Goal: Task Accomplishment & Management: Manage account settings

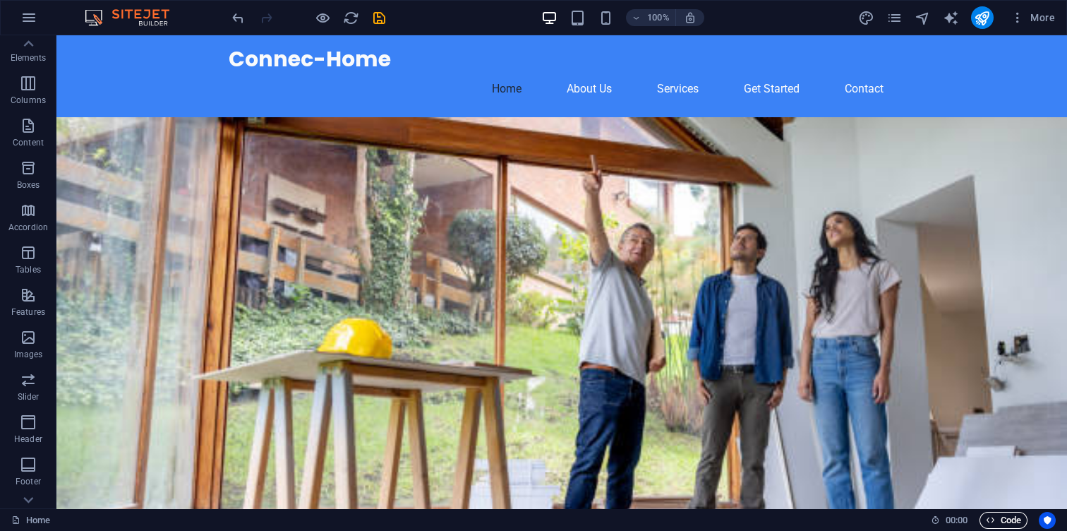
click at [1008, 514] on span "Code" at bounding box center [1003, 520] width 35 height 17
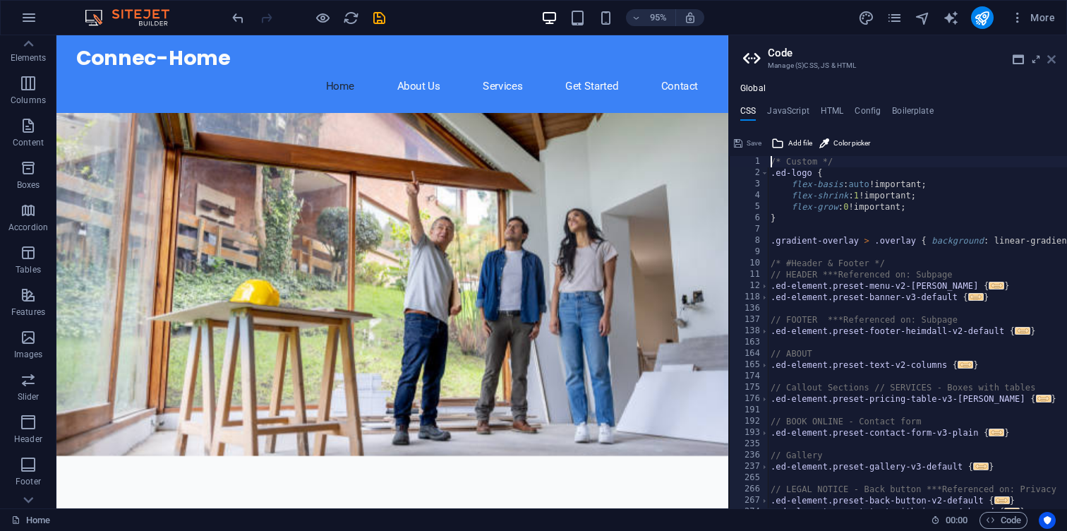
click at [1051, 56] on icon at bounding box center [1051, 59] width 8 height 11
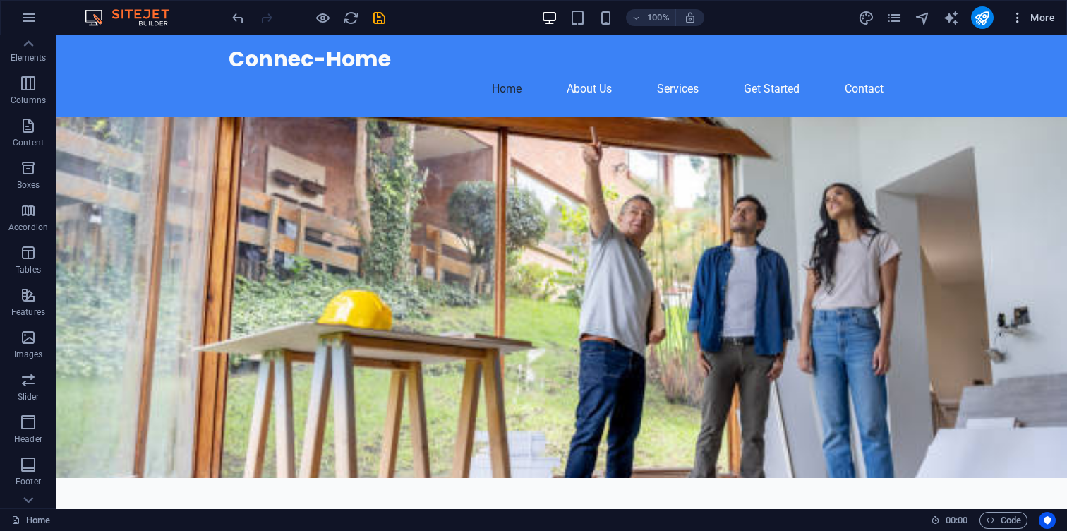
click at [1053, 25] on button "More" at bounding box center [1033, 17] width 56 height 23
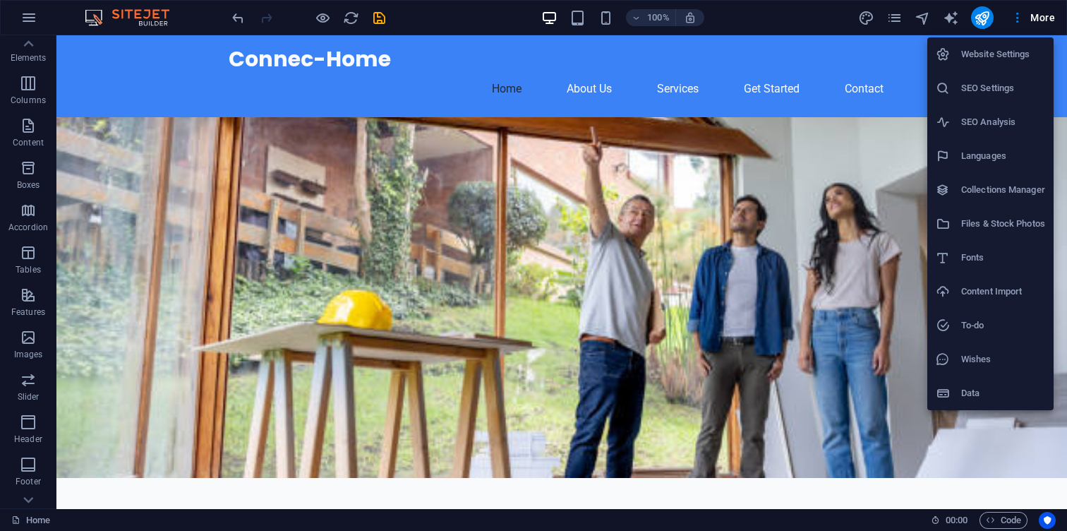
click at [1036, 284] on h6 "Content Import" at bounding box center [1003, 291] width 84 height 17
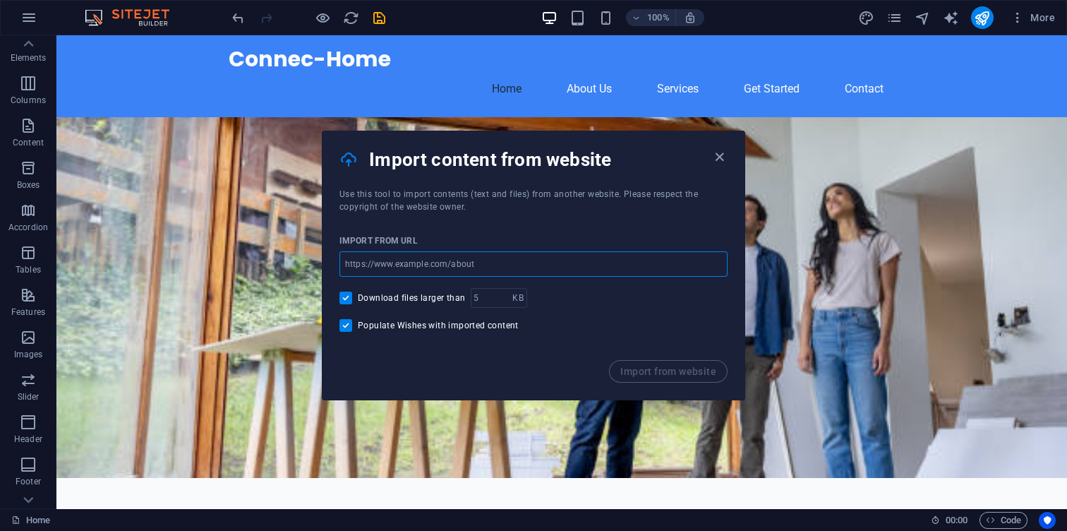
click at [642, 254] on input "url" at bounding box center [533, 263] width 388 height 25
click at [723, 138] on div "Import content from website" at bounding box center [533, 159] width 422 height 56
click at [708, 158] on h4 "Import content from website" at bounding box center [539, 159] width 341 height 23
click at [716, 158] on icon "button" at bounding box center [719, 157] width 16 height 16
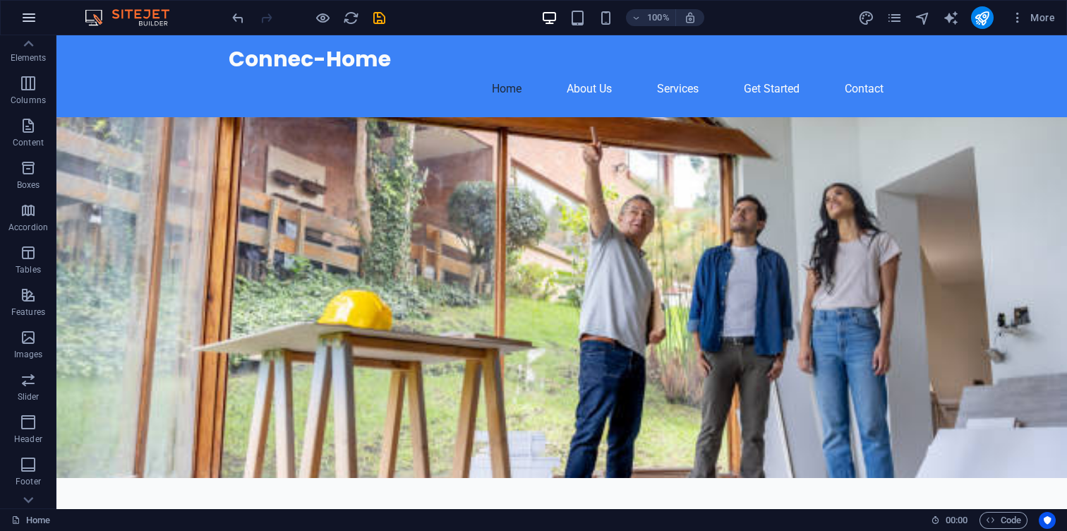
click at [26, 17] on icon "button" at bounding box center [28, 17] width 17 height 17
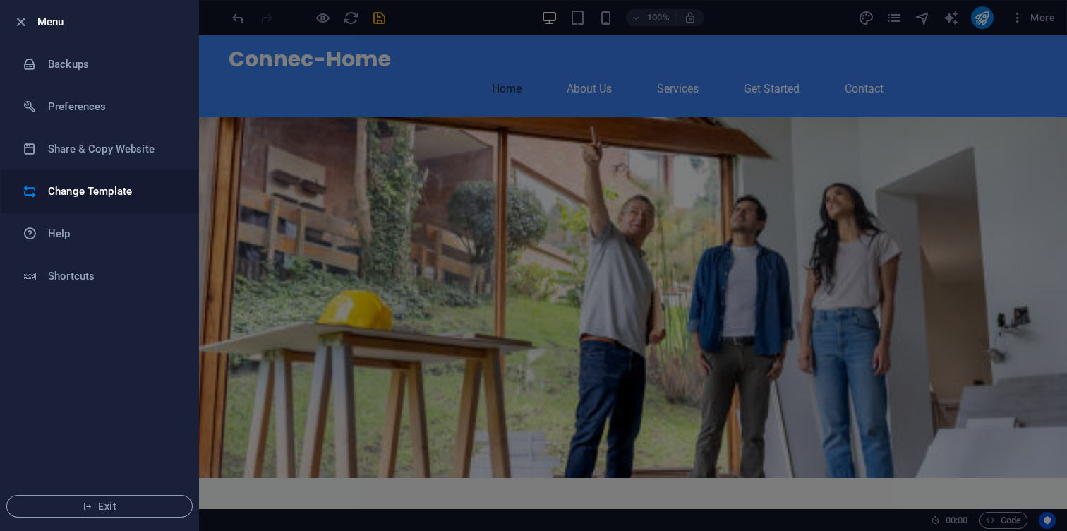
click at [131, 186] on h6 "Change Template" at bounding box center [113, 191] width 131 height 17
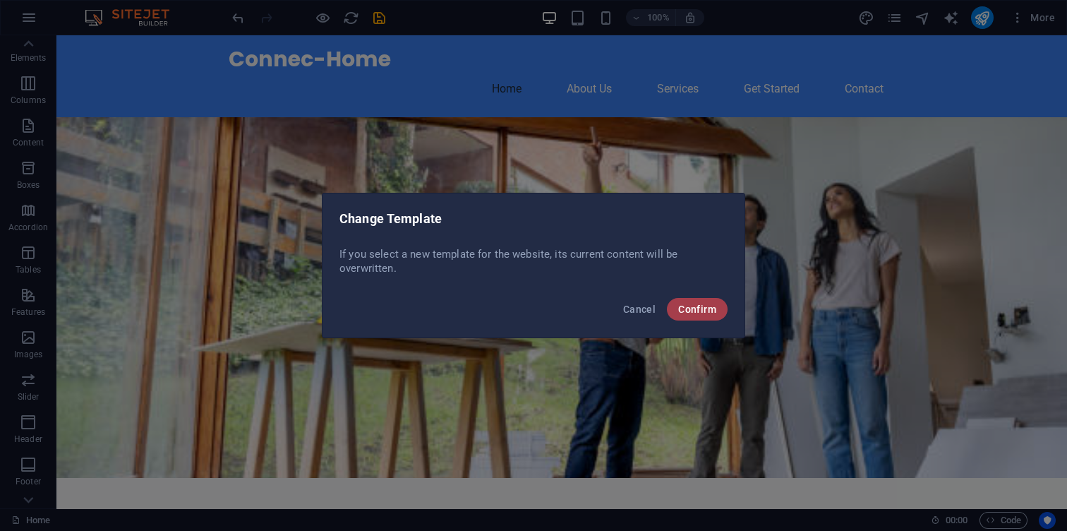
click at [711, 311] on span "Confirm" at bounding box center [697, 308] width 38 height 11
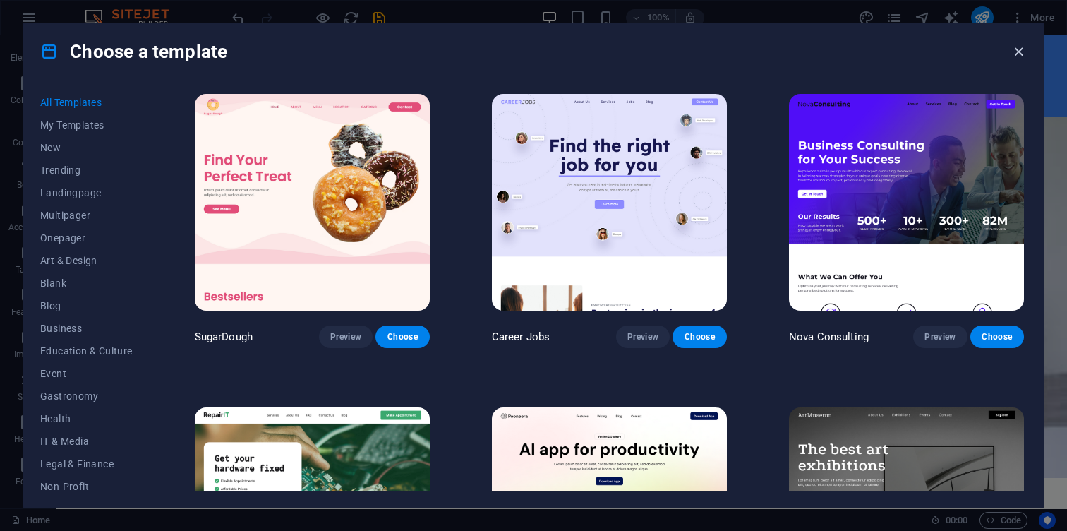
click at [1019, 53] on icon "button" at bounding box center [1018, 52] width 16 height 16
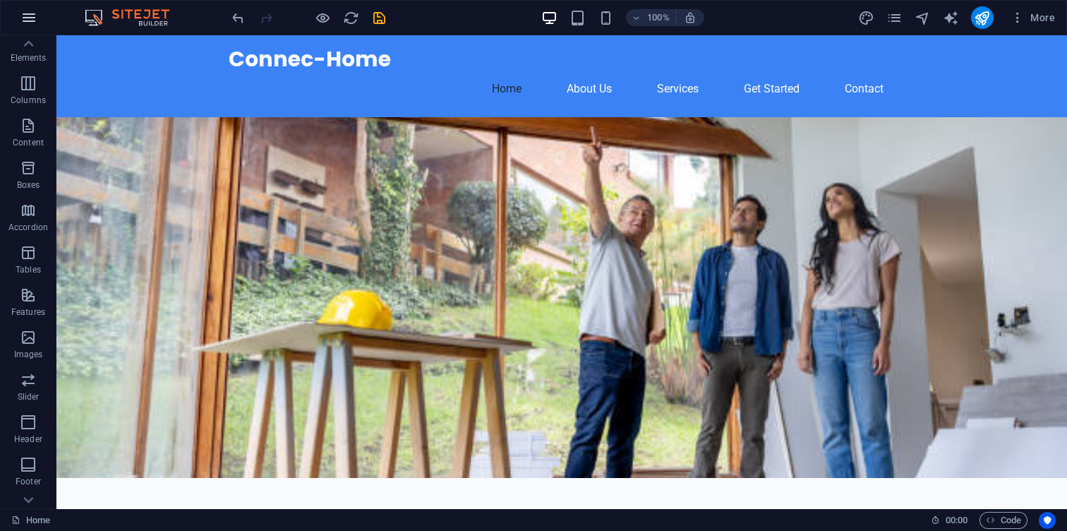
click at [45, 16] on div "100% More" at bounding box center [533, 18] width 1065 height 34
click at [36, 16] on icon "button" at bounding box center [28, 17] width 17 height 17
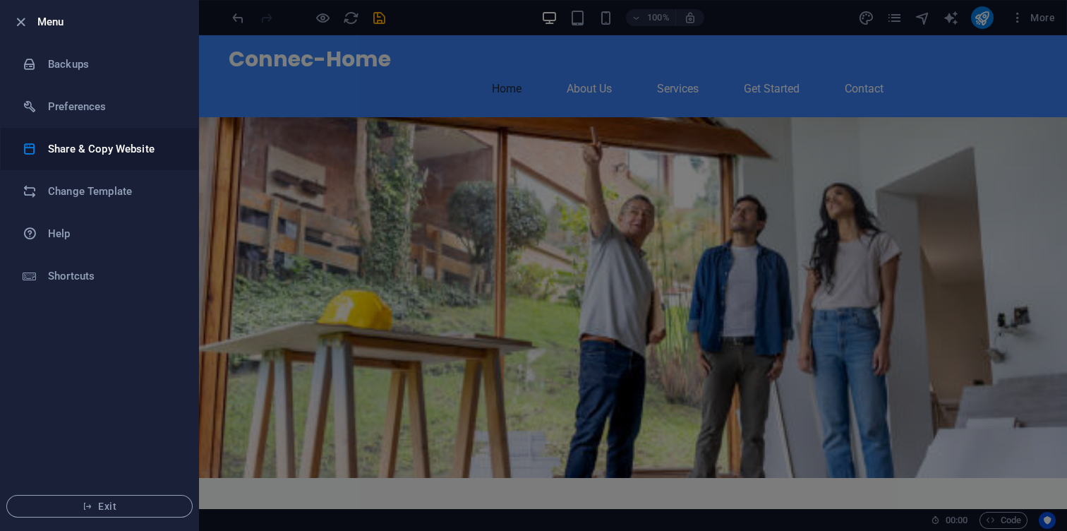
click at [96, 148] on h6 "Share & Copy Website" at bounding box center [113, 148] width 131 height 17
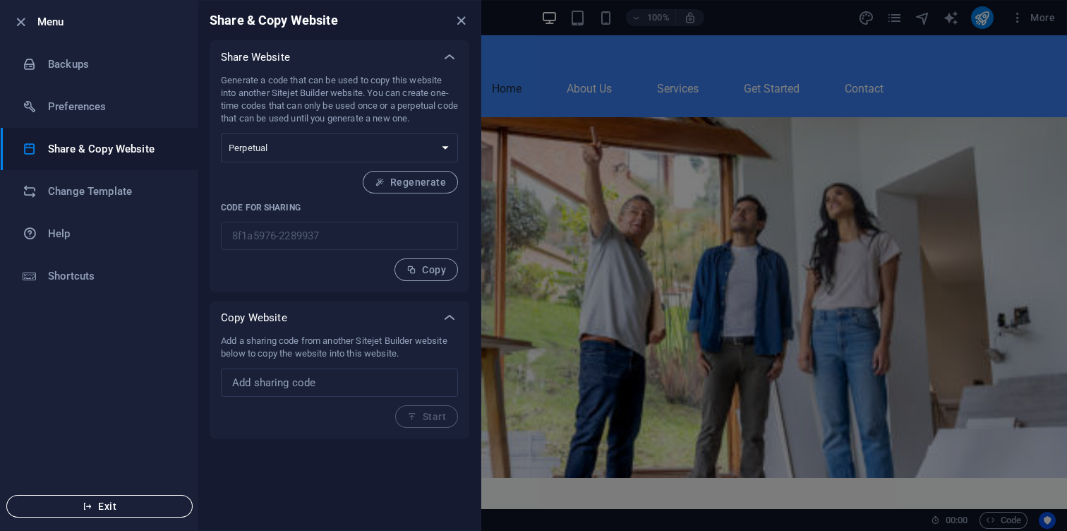
click at [162, 503] on span "Exit" at bounding box center [99, 505] width 162 height 11
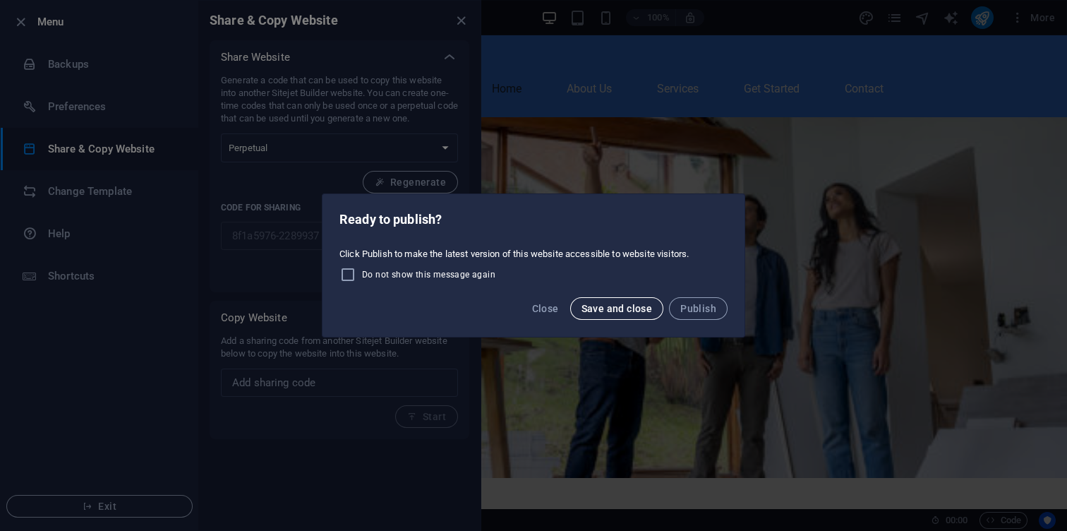
click at [624, 311] on span "Save and close" at bounding box center [616, 308] width 71 height 11
checkbox input "false"
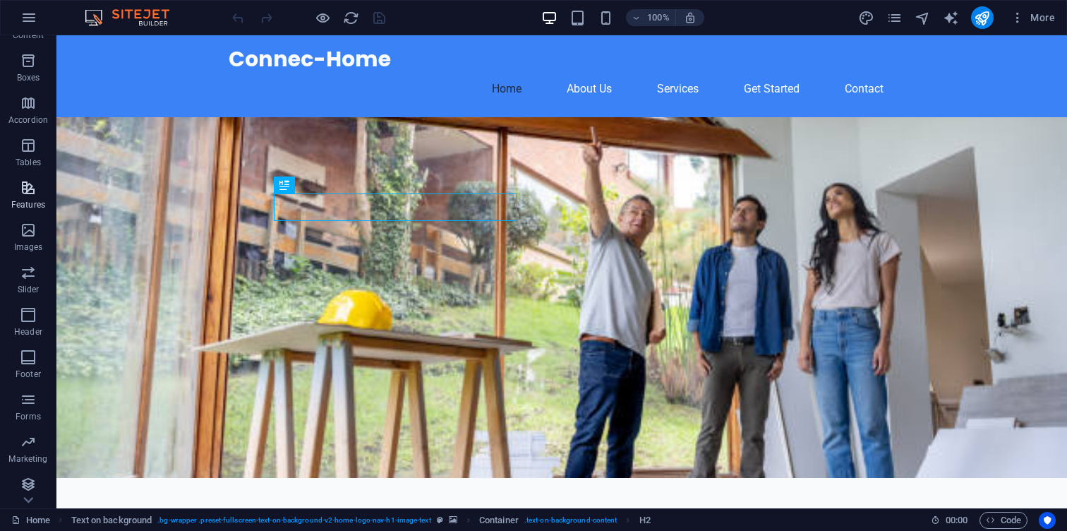
scroll to position [162, 0]
click at [895, 15] on icon "pages" at bounding box center [894, 18] width 16 height 16
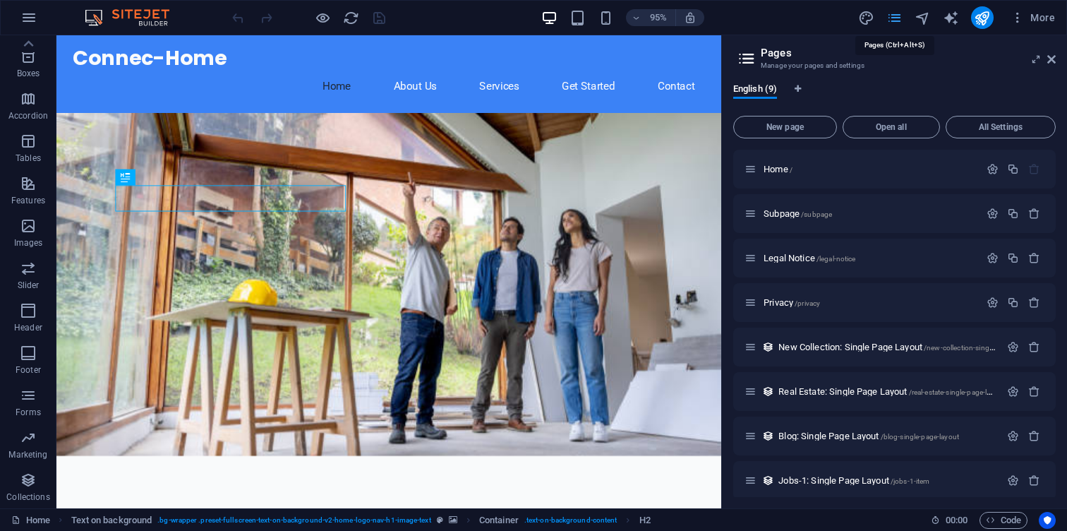
click at [895, 14] on icon "pages" at bounding box center [894, 18] width 16 height 16
click at [1011, 21] on icon "button" at bounding box center [1017, 18] width 14 height 14
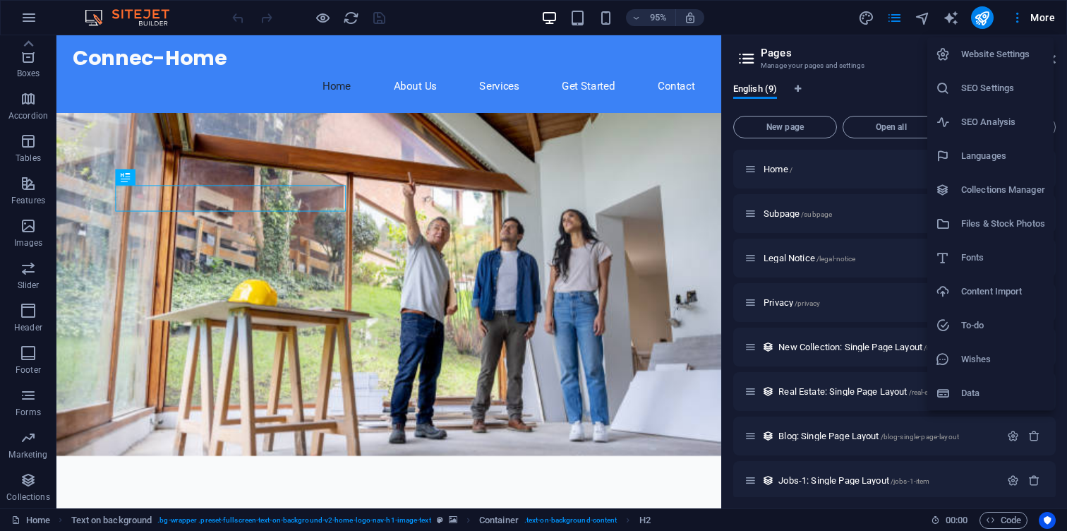
click at [993, 384] on li "Data" at bounding box center [990, 393] width 126 height 34
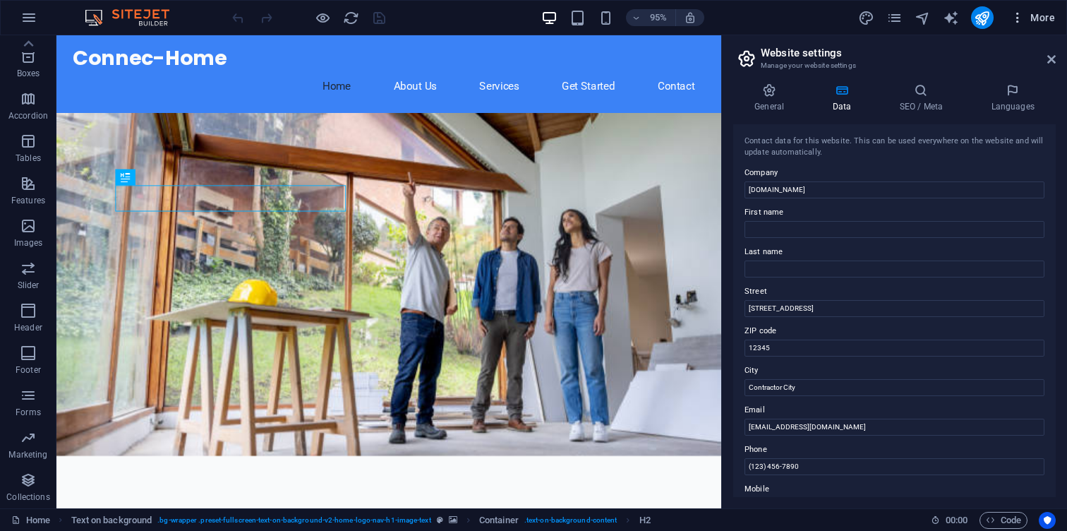
click at [1052, 13] on span "More" at bounding box center [1032, 18] width 44 height 14
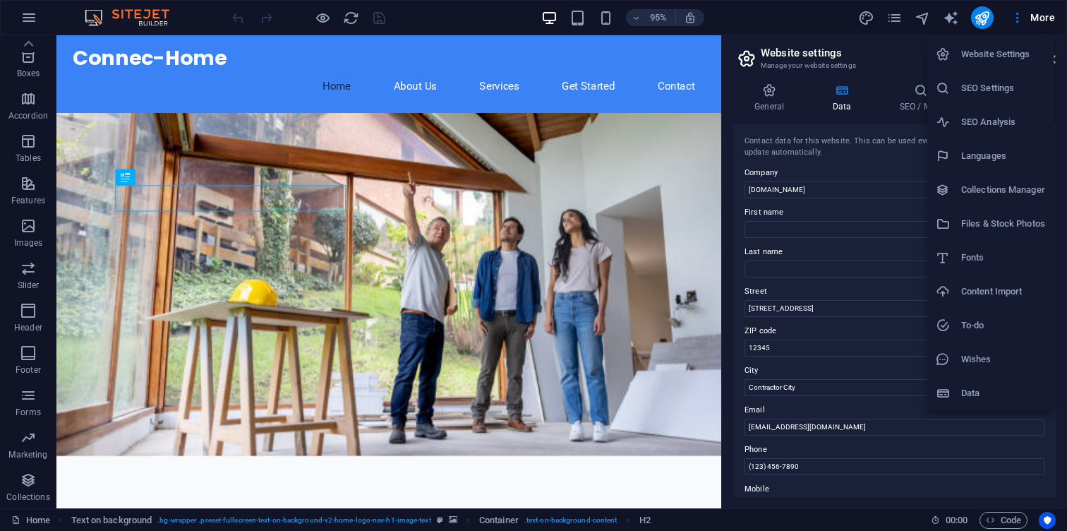
click at [1025, 54] on h6 "Website Settings" at bounding box center [1003, 54] width 84 height 17
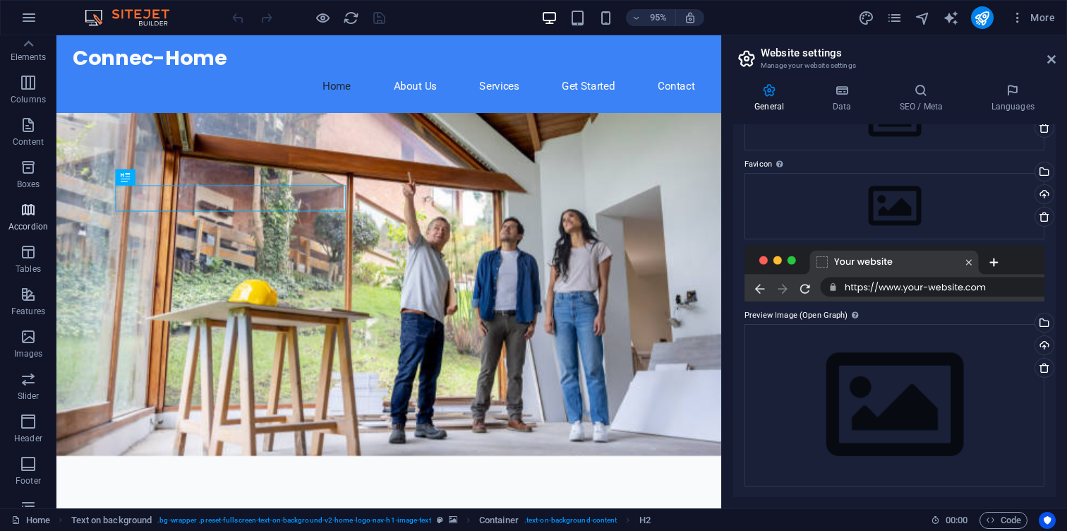
scroll to position [0, 0]
click at [25, 20] on icon "button" at bounding box center [28, 17] width 17 height 17
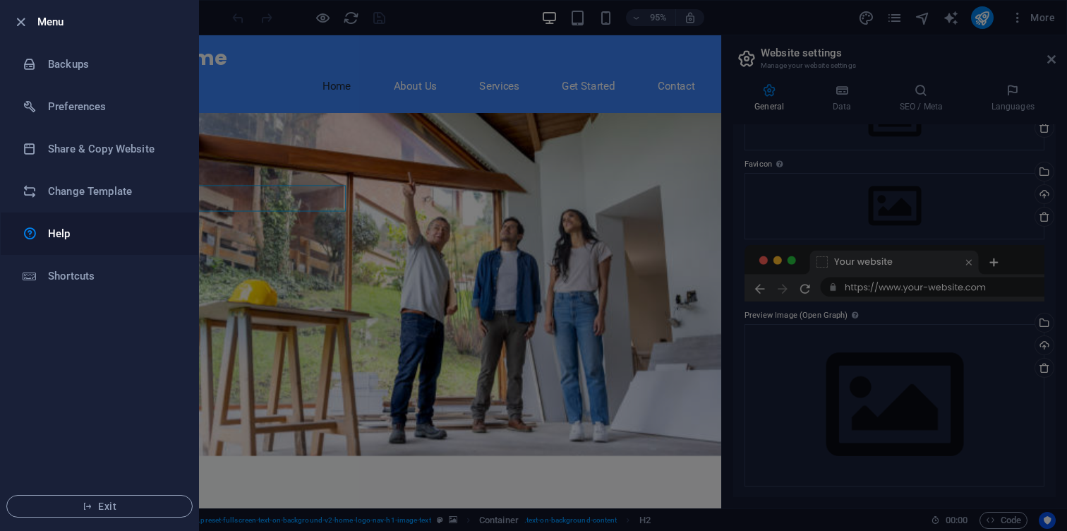
click at [131, 238] on h6 "Help" at bounding box center [113, 233] width 131 height 17
click at [153, 186] on h6 "Change Template" at bounding box center [113, 191] width 131 height 17
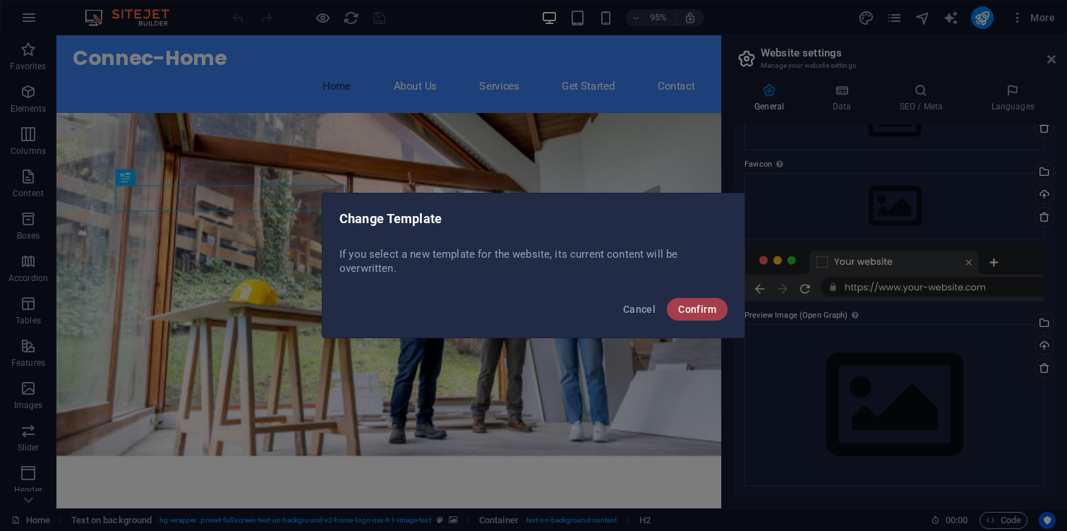
click at [694, 314] on span "Confirm" at bounding box center [697, 308] width 38 height 11
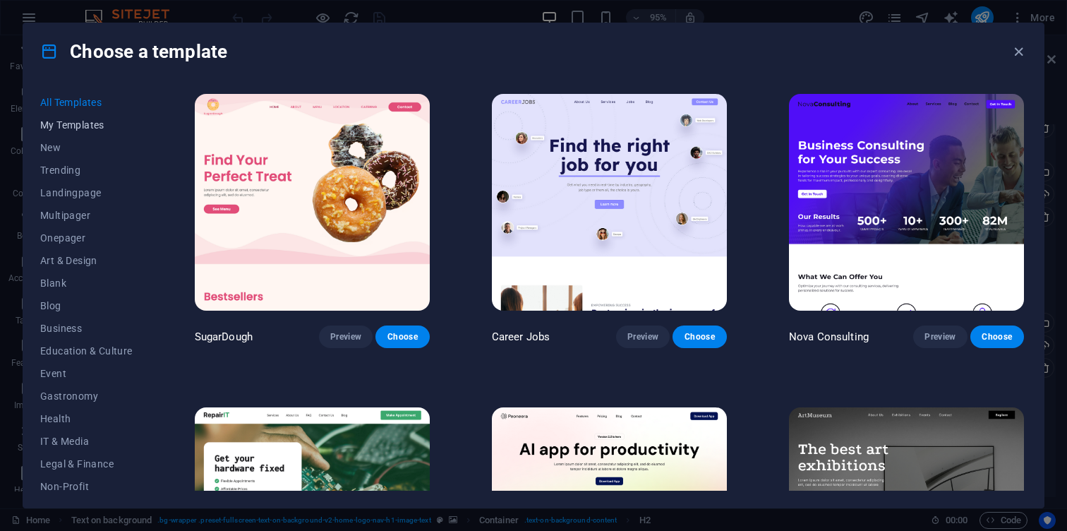
click at [88, 132] on button "My Templates" at bounding box center [86, 125] width 92 height 23
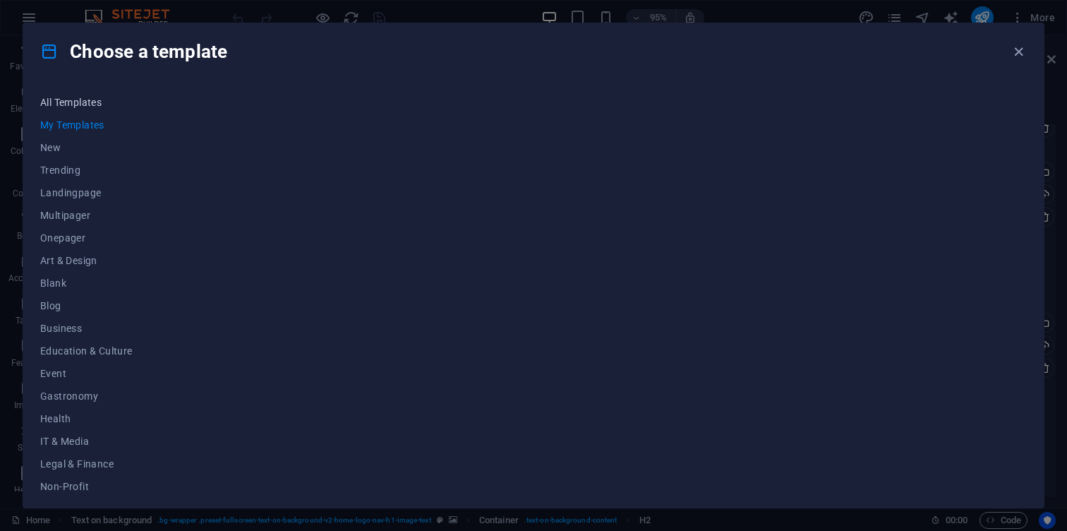
click at [92, 105] on span "All Templates" at bounding box center [86, 102] width 92 height 11
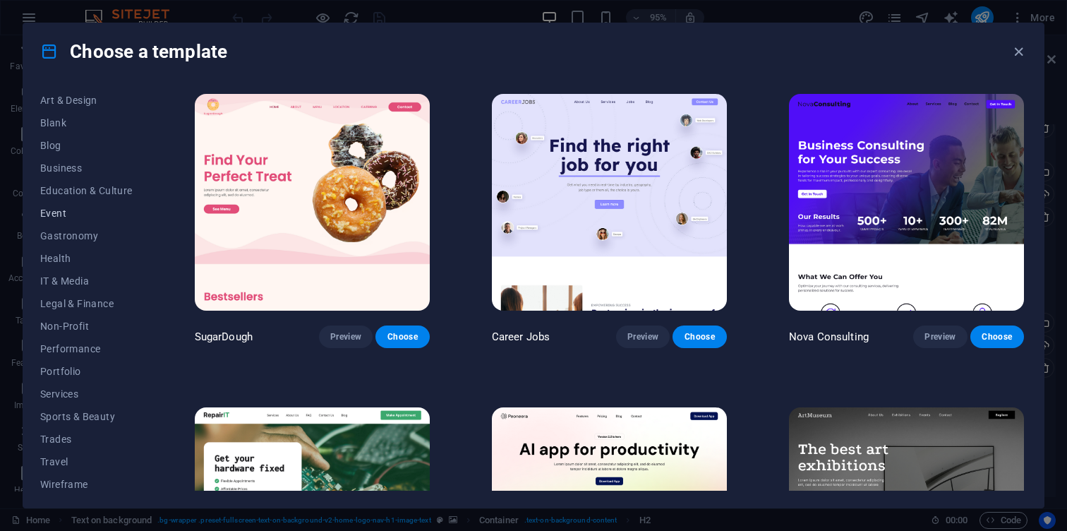
scroll to position [165, 0]
click at [94, 209] on span "Event" at bounding box center [86, 207] width 92 height 11
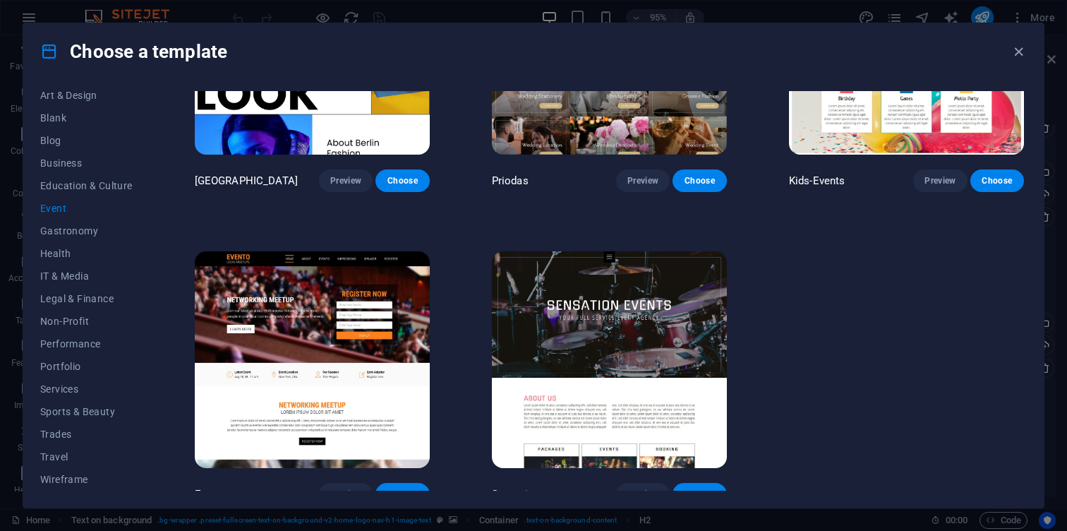
scroll to position [478, 0]
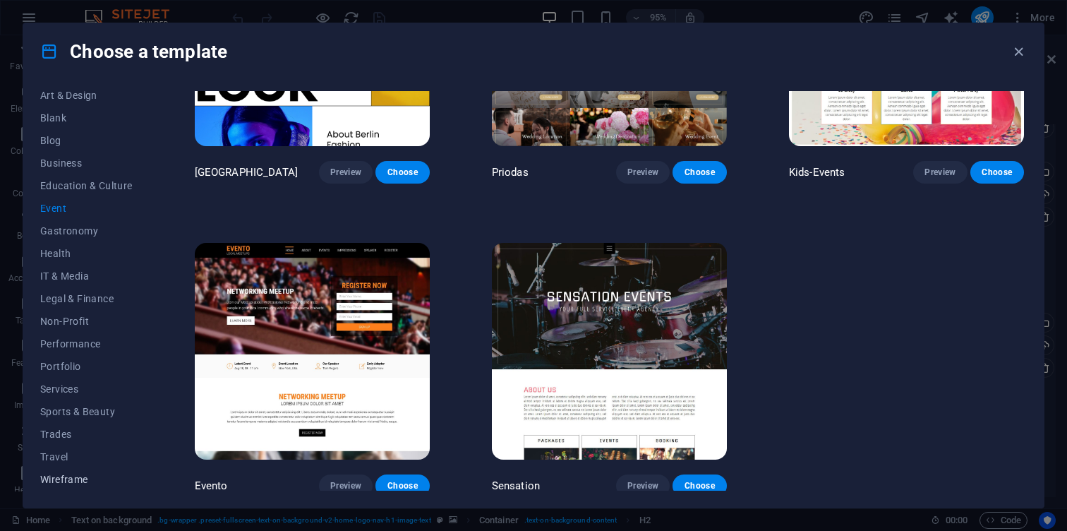
click at [81, 472] on button "Wireframe" at bounding box center [86, 479] width 92 height 23
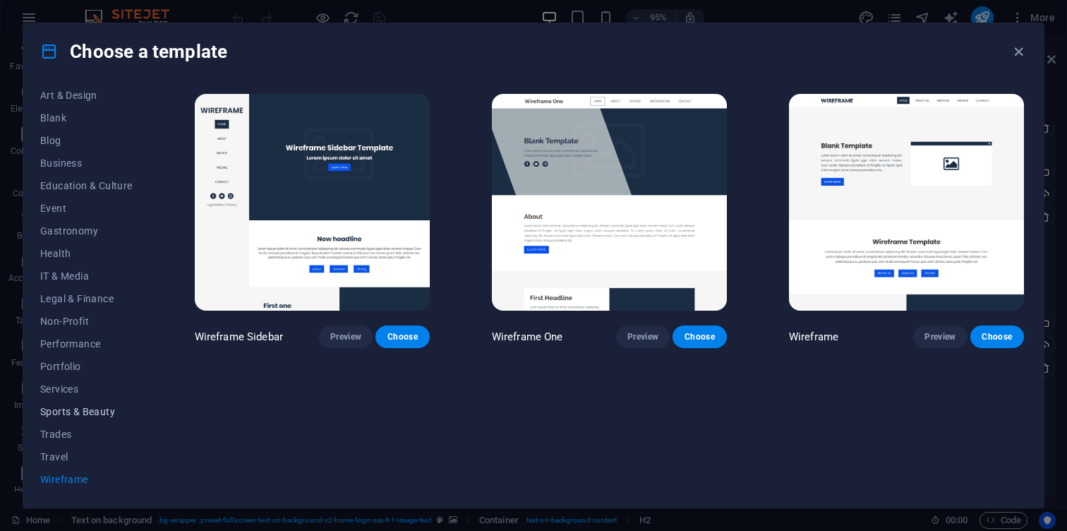
click at [86, 415] on span "Sports & Beauty" at bounding box center [86, 411] width 92 height 11
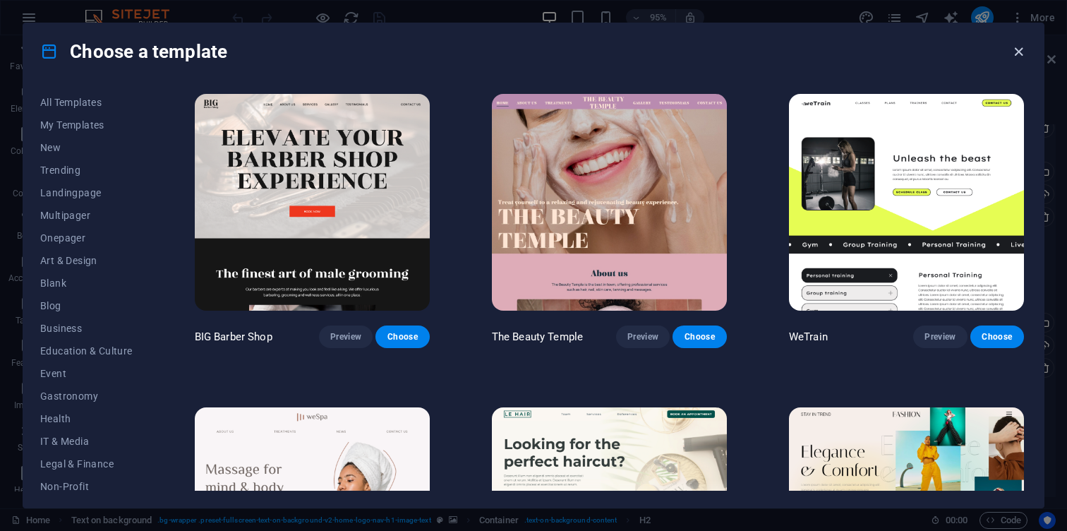
click at [1017, 52] on icon "button" at bounding box center [1018, 52] width 16 height 16
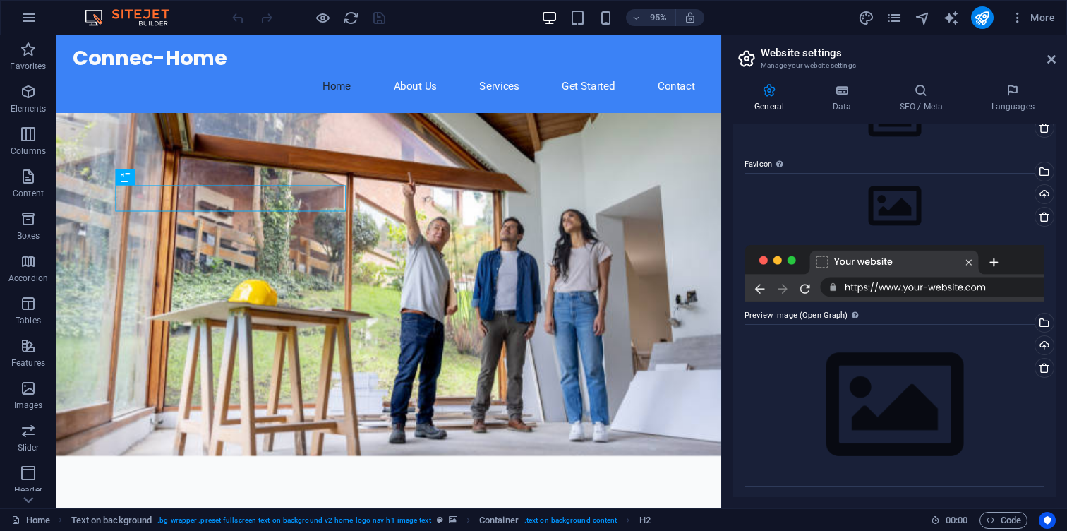
click at [945, 31] on div "95% More" at bounding box center [533, 18] width 1065 height 34
click at [948, 20] on icon "text_generator" at bounding box center [951, 18] width 16 height 16
select select "English"
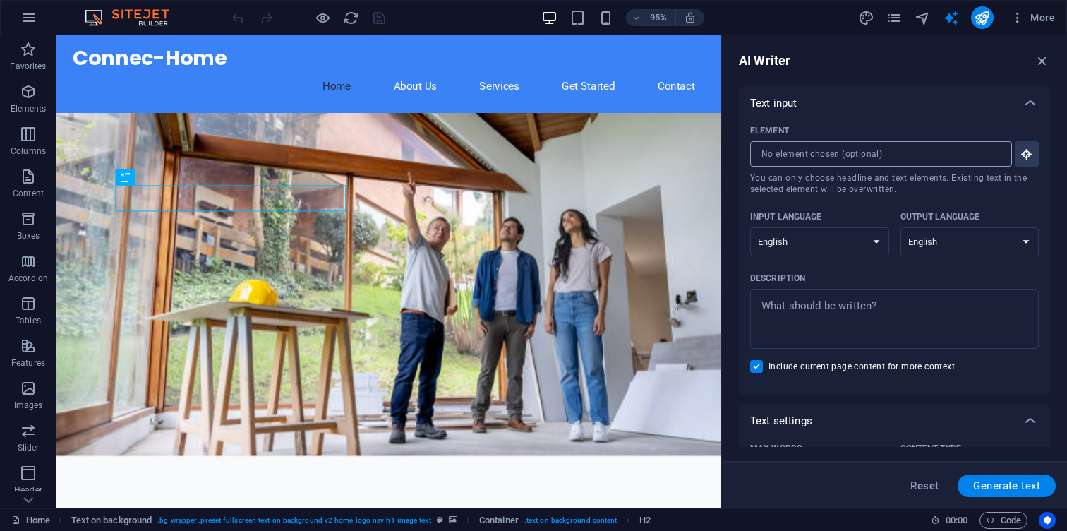
click at [883, 156] on input "Element ​ You can only choose headline and text elements. Existing text in the …" at bounding box center [876, 153] width 252 height 25
click at [871, 198] on div "Element ​ You can only choose headline and text elements. Existing text in the …" at bounding box center [894, 252] width 289 height 264
click at [856, 166] on input "Element ​ You can only choose headline and text elements. Existing text in the …" at bounding box center [876, 153] width 252 height 25
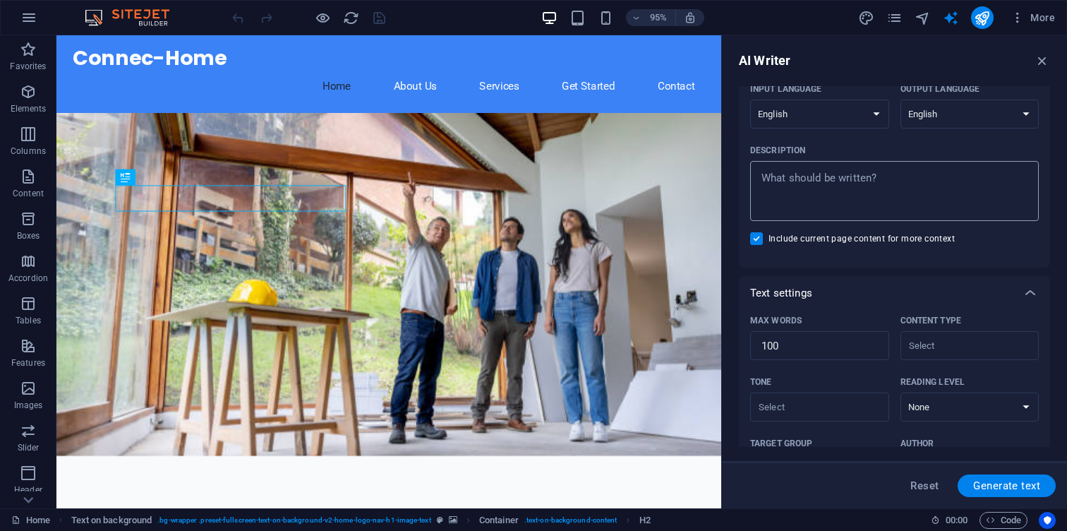
click at [862, 214] on div "x ​" at bounding box center [894, 191] width 289 height 60
click at [862, 214] on textarea "Description x ​" at bounding box center [894, 191] width 274 height 46
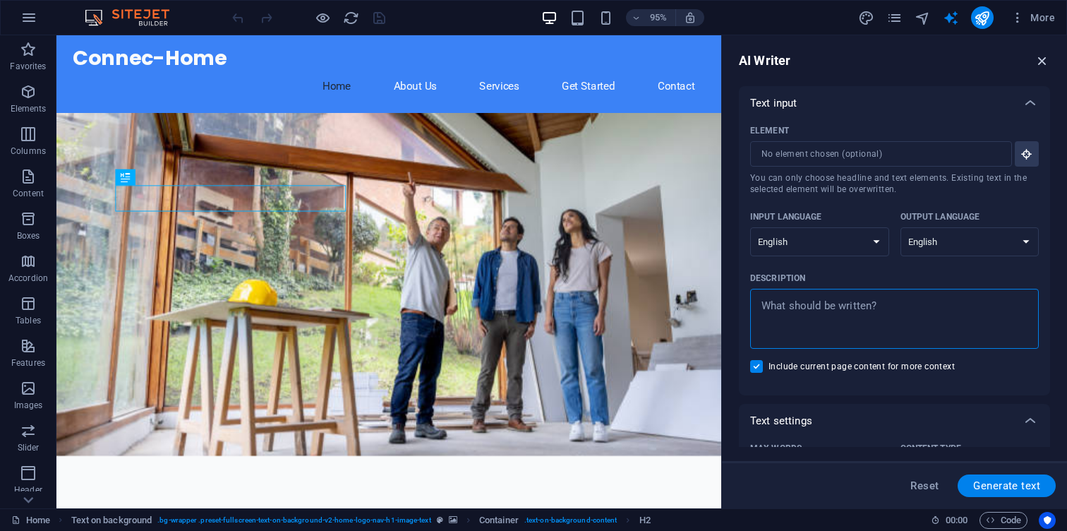
type textarea "x"
drag, startPoint x: 1042, startPoint y: 54, endPoint x: 976, endPoint y: 16, distance: 75.5
click at [1042, 54] on icon "button" at bounding box center [1042, 61] width 16 height 16
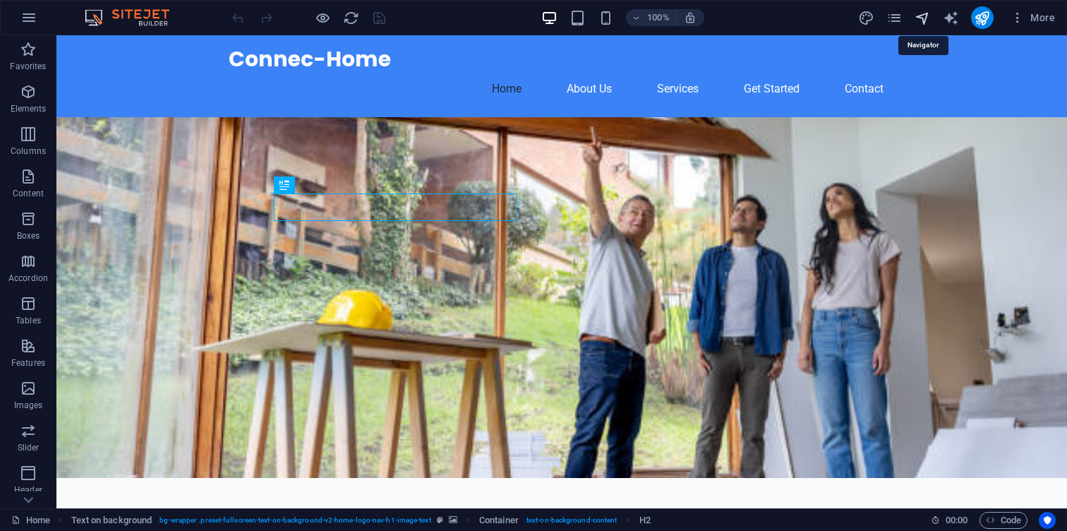
click at [924, 18] on icon "navigator" at bounding box center [922, 18] width 16 height 16
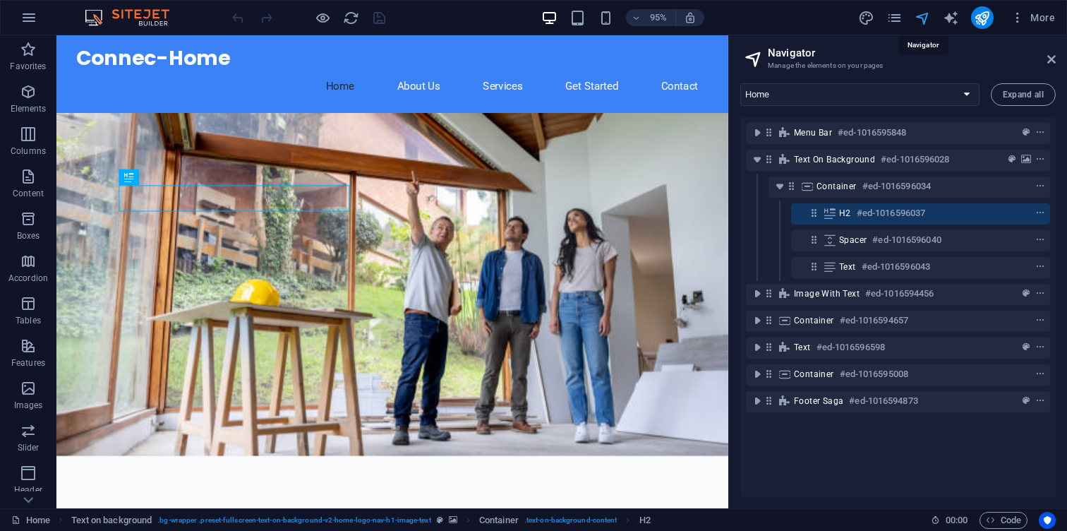
click at [918, 13] on icon "navigator" at bounding box center [922, 18] width 16 height 16
click at [1057, 64] on aside "Navigator Manage the elements on your pages Home Subpage Legal Notice Privacy N…" at bounding box center [897, 271] width 339 height 473
drag, startPoint x: 1053, startPoint y: 61, endPoint x: 997, endPoint y: 25, distance: 66.6
click at [1053, 61] on icon at bounding box center [1051, 59] width 8 height 11
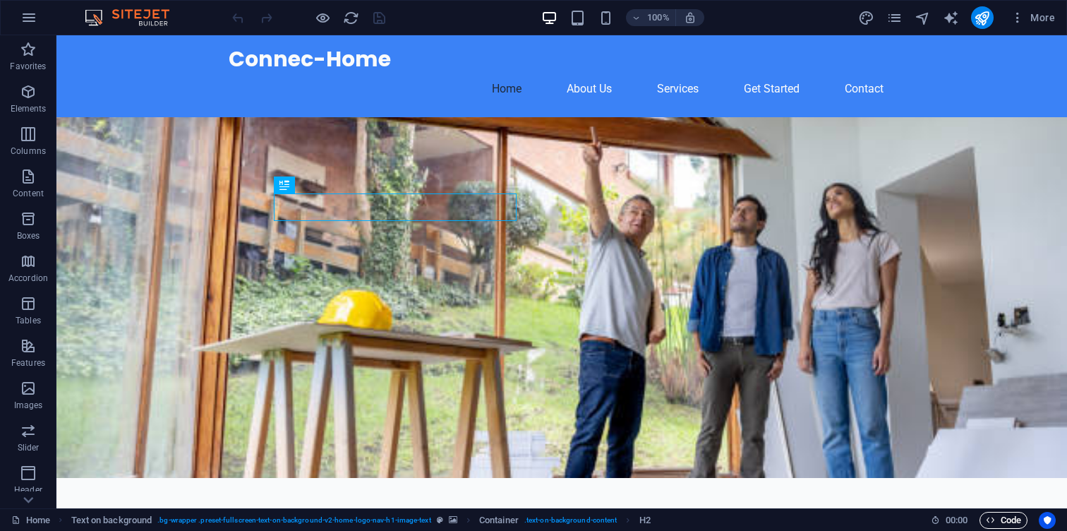
click at [1016, 520] on span "Code" at bounding box center [1003, 520] width 35 height 17
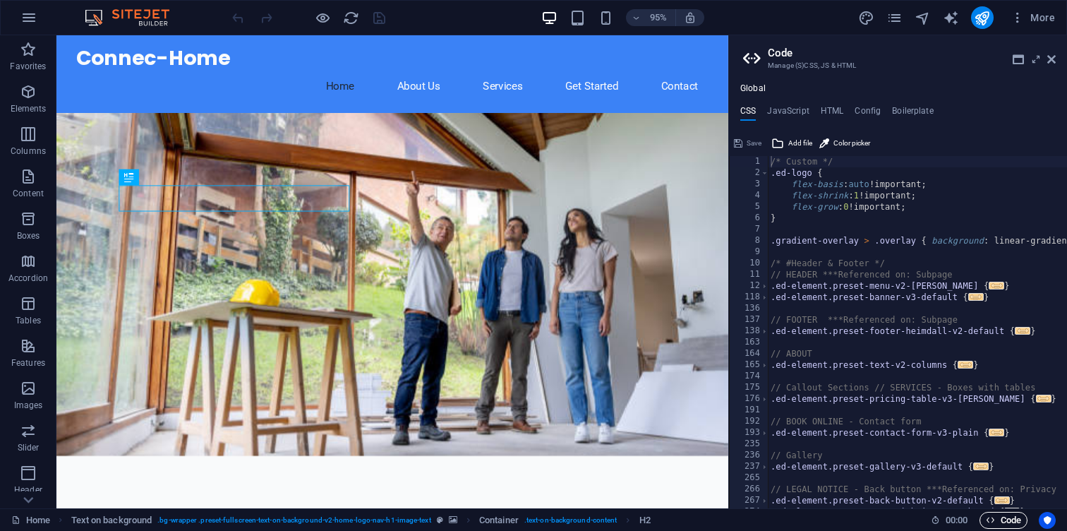
click at [999, 517] on span "Code" at bounding box center [1003, 520] width 35 height 17
click at [1043, 519] on icon "Usercentrics" at bounding box center [1047, 520] width 10 height 10
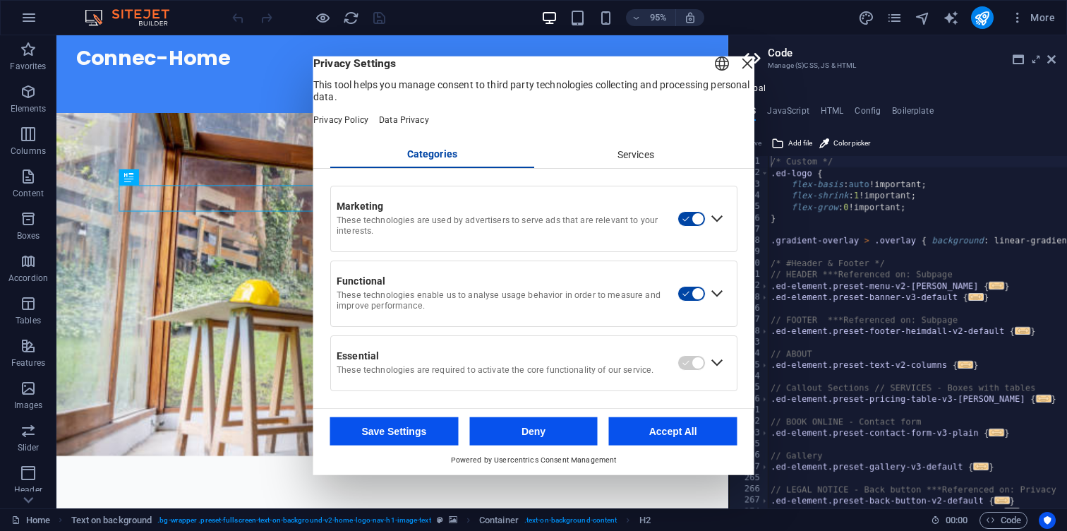
click at [737, 73] on div "Close Layer" at bounding box center [747, 64] width 20 height 20
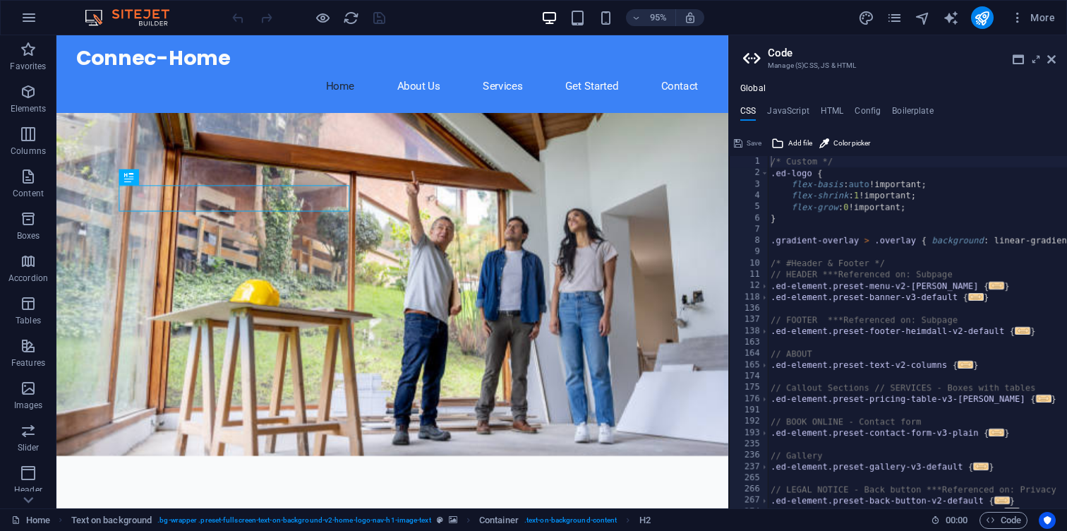
click at [1046, 68] on header "Code Manage (S)CSS, JS & HTML" at bounding box center [899, 53] width 313 height 37
click at [1048, 61] on icon at bounding box center [1051, 59] width 8 height 11
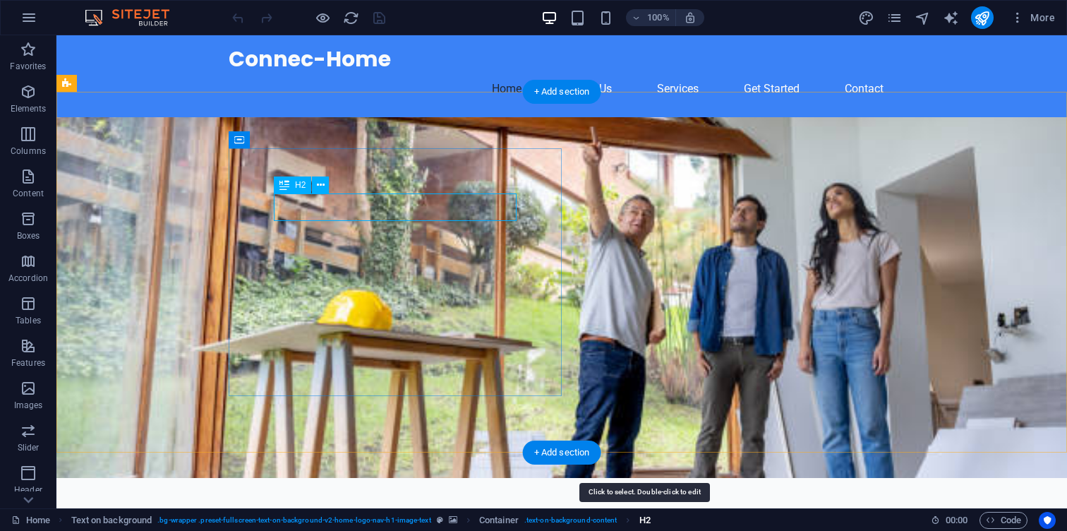
click at [642, 523] on span "H2" at bounding box center [644, 520] width 11 height 17
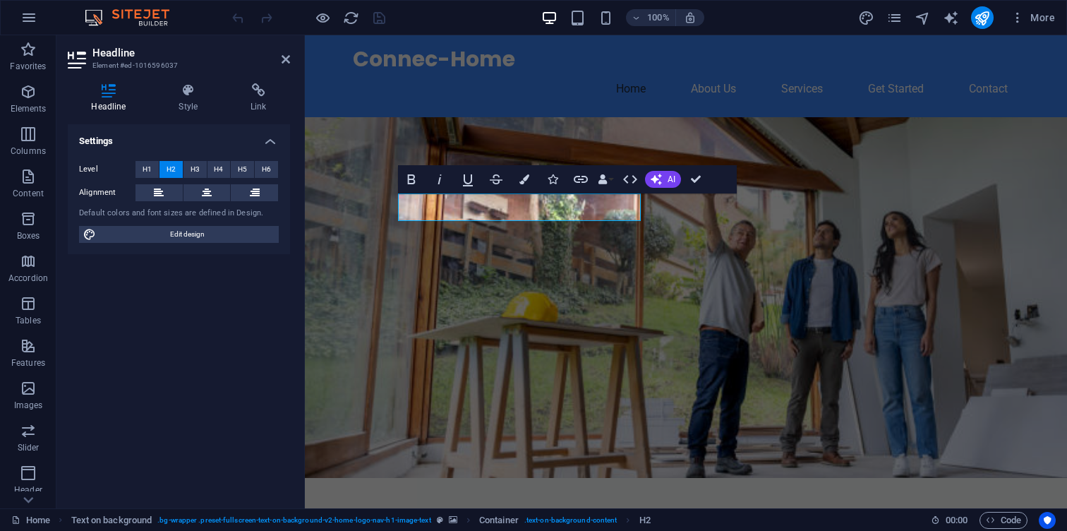
click at [572, 440] on figure at bounding box center [686, 297] width 762 height 361
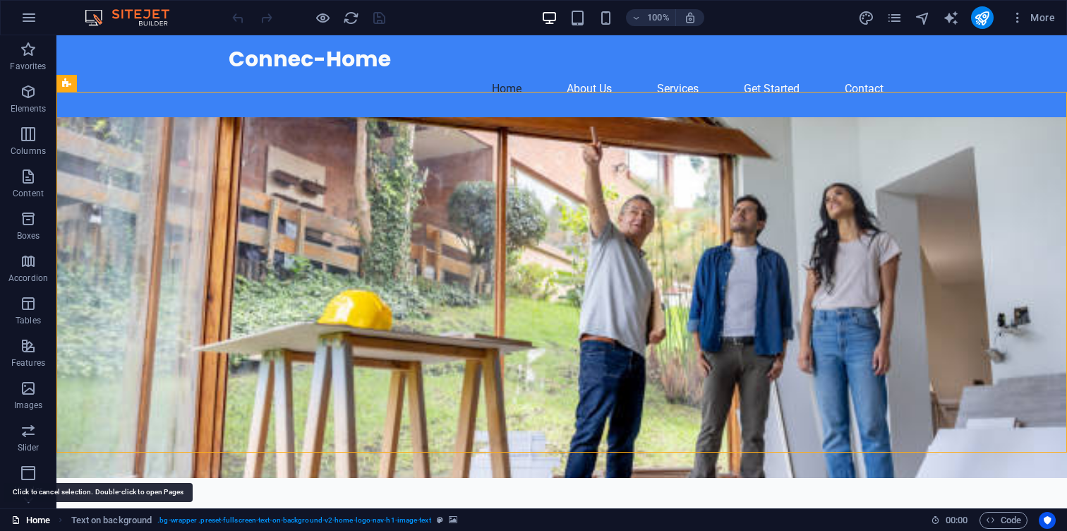
click at [43, 524] on link "Home" at bounding box center [30, 520] width 39 height 17
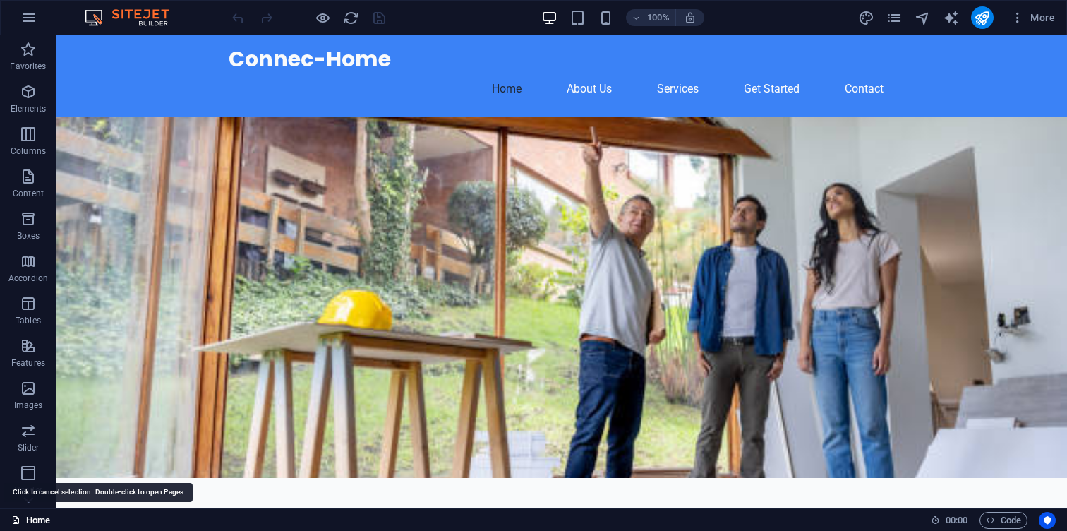
click at [42, 514] on link "Home" at bounding box center [30, 520] width 39 height 17
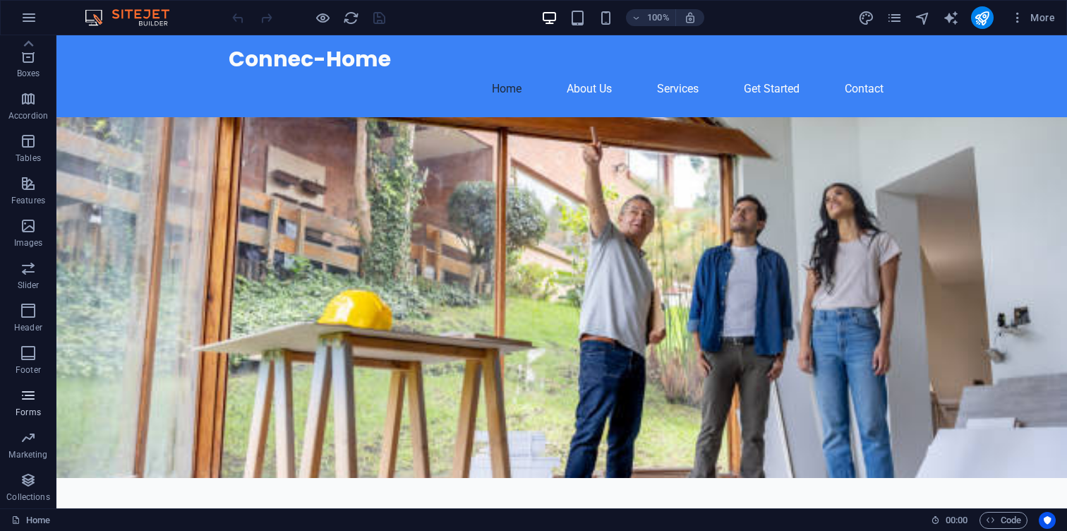
click at [40, 395] on span "Forms" at bounding box center [28, 404] width 56 height 34
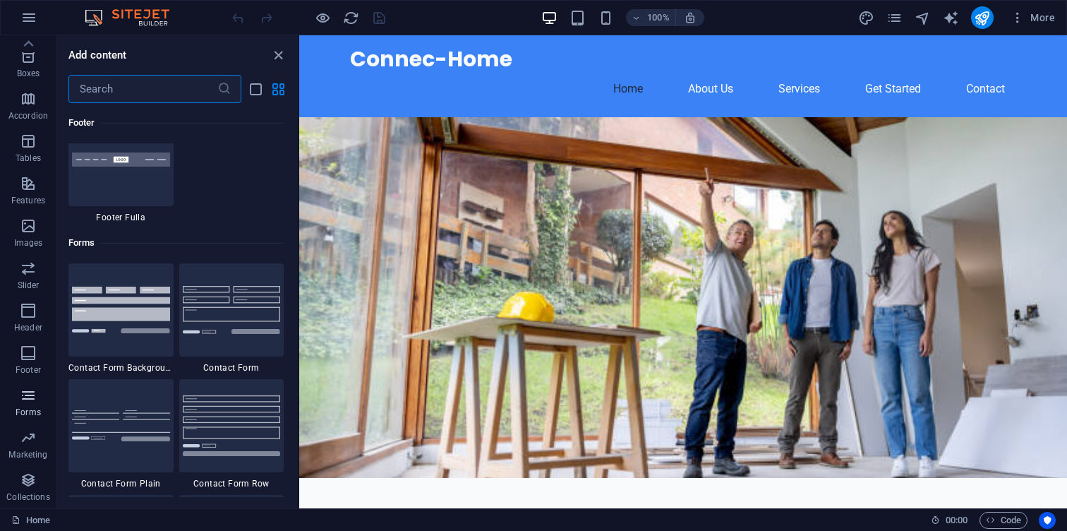
scroll to position [10301, 0]
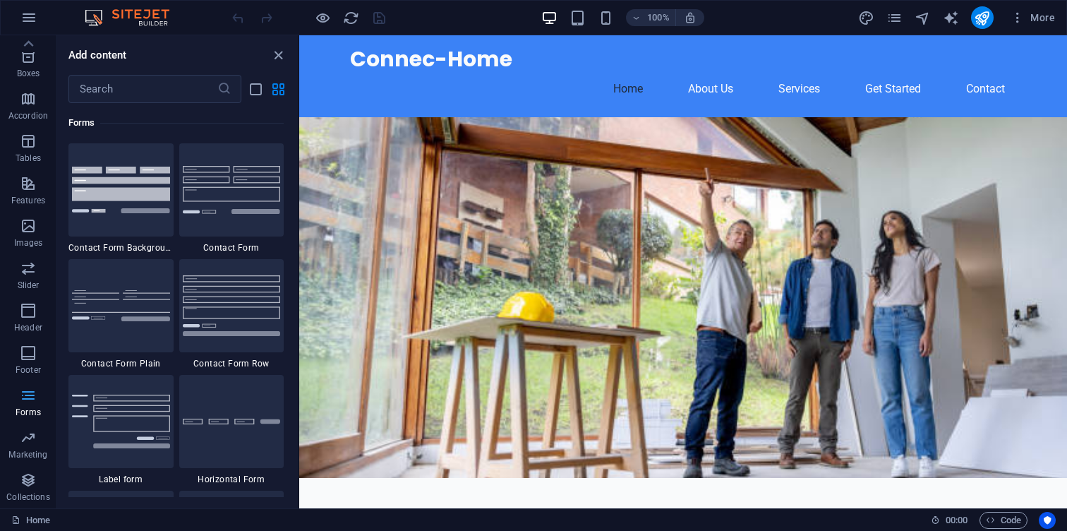
click at [27, 407] on p "Forms" at bounding box center [28, 411] width 25 height 11
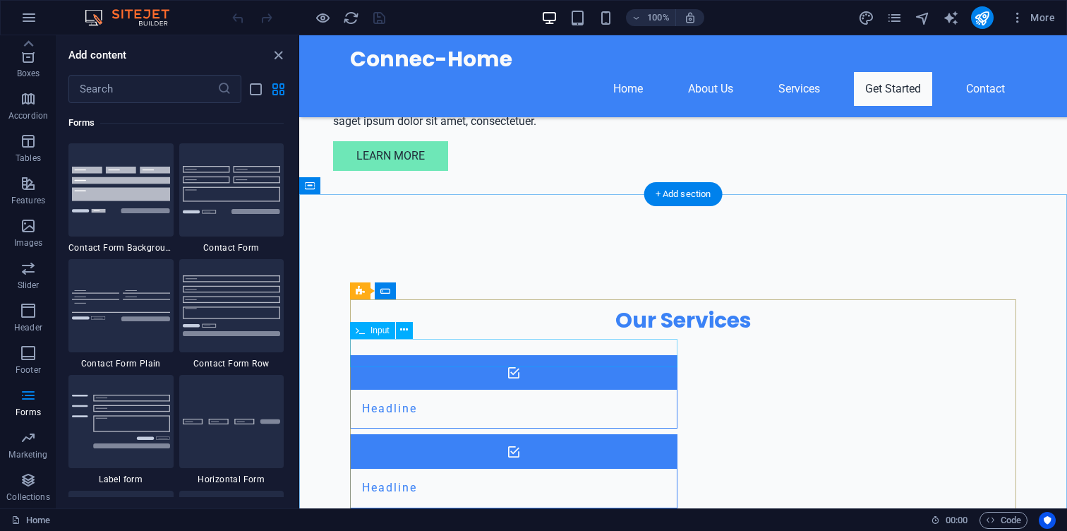
scroll to position [1245, 0]
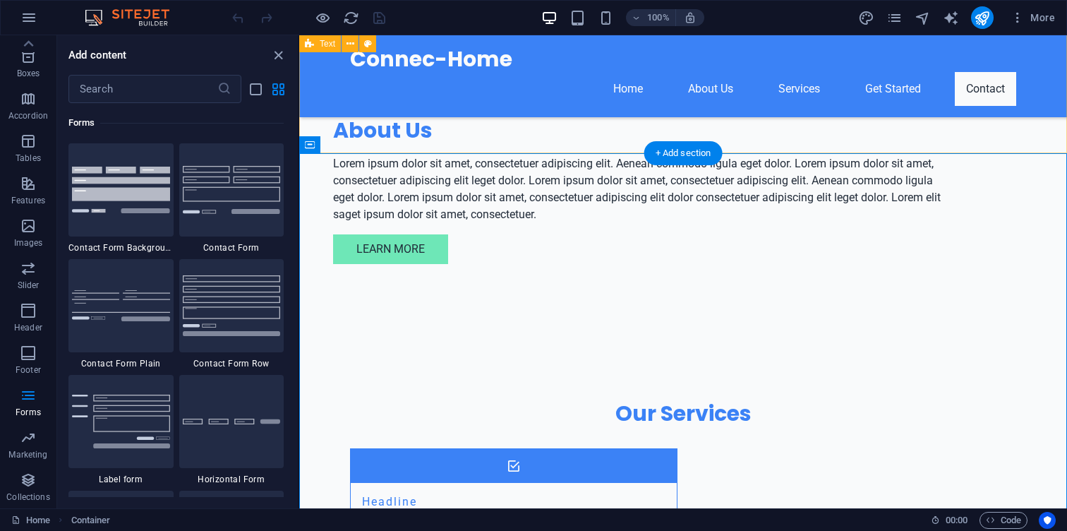
scroll to position [1134, 0]
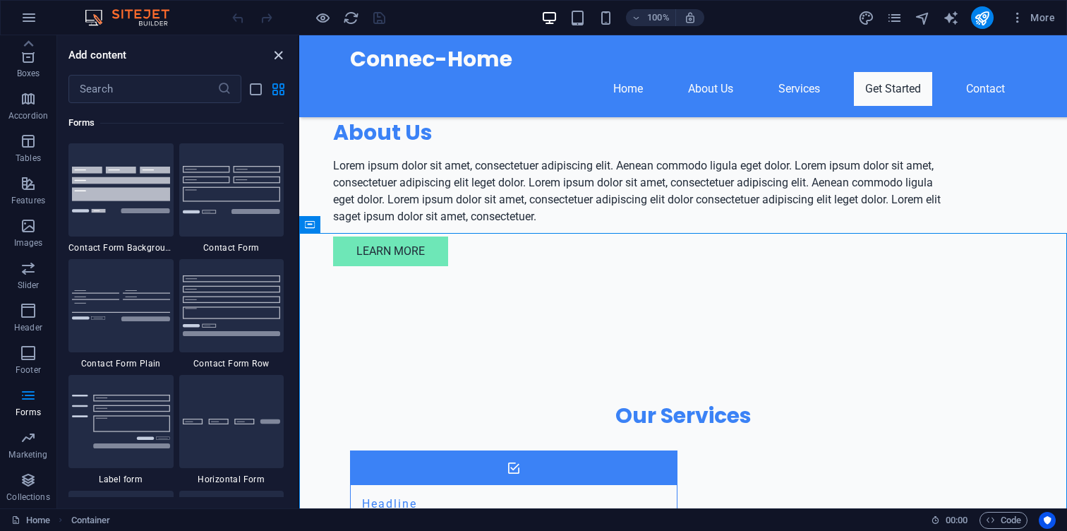
click at [278, 61] on icon "close panel" at bounding box center [278, 55] width 16 height 16
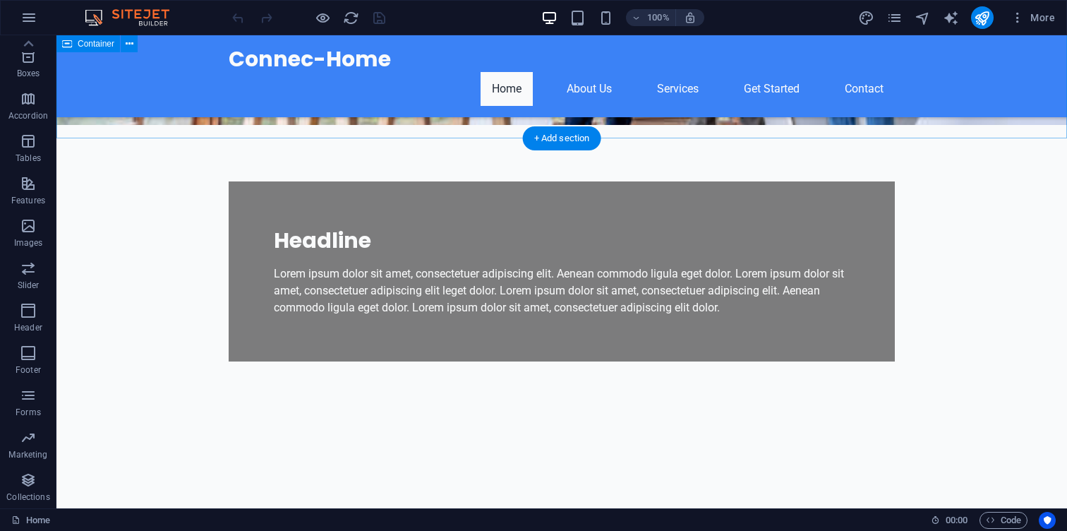
scroll to position [0, 0]
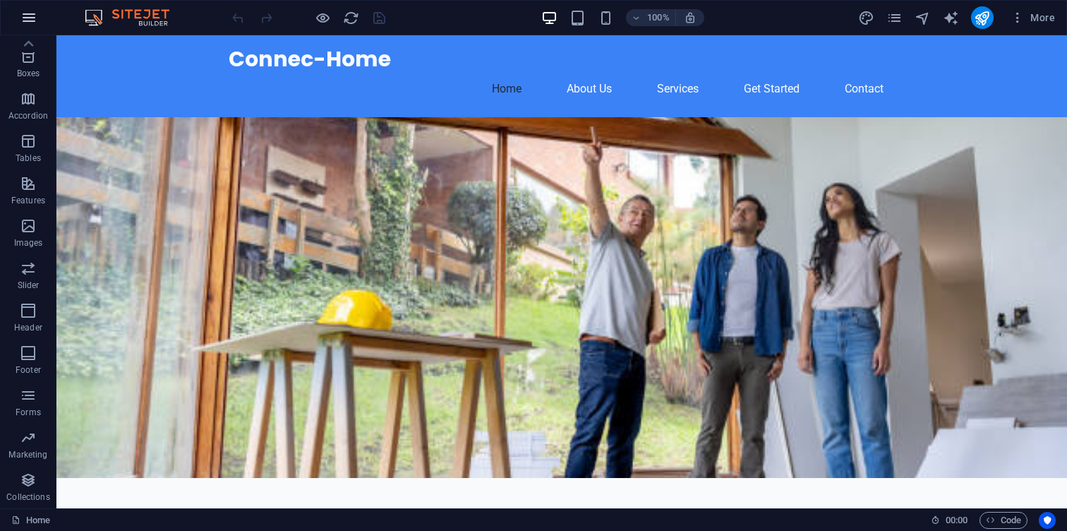
click at [33, 18] on icon "button" at bounding box center [28, 17] width 17 height 17
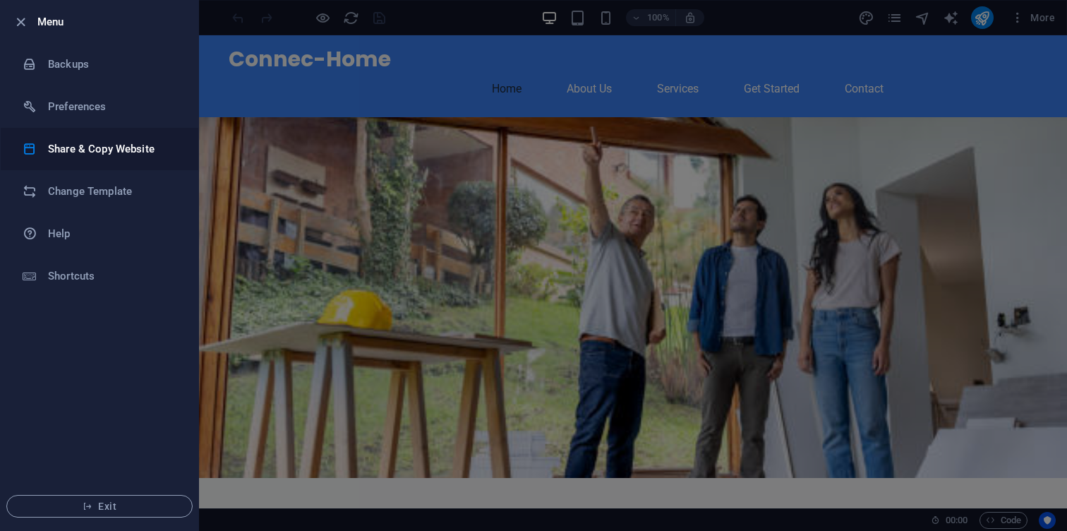
click at [151, 147] on h6 "Share & Copy Website" at bounding box center [113, 148] width 131 height 17
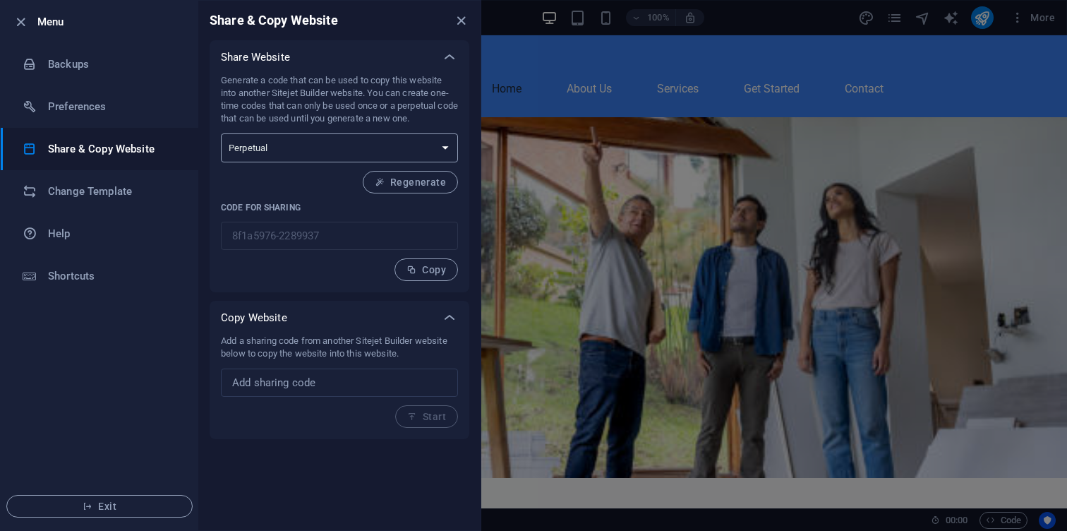
click at [311, 153] on select "One-time Perpetual" at bounding box center [339, 147] width 237 height 29
click at [411, 179] on span "Regenerate" at bounding box center [410, 181] width 71 height 11
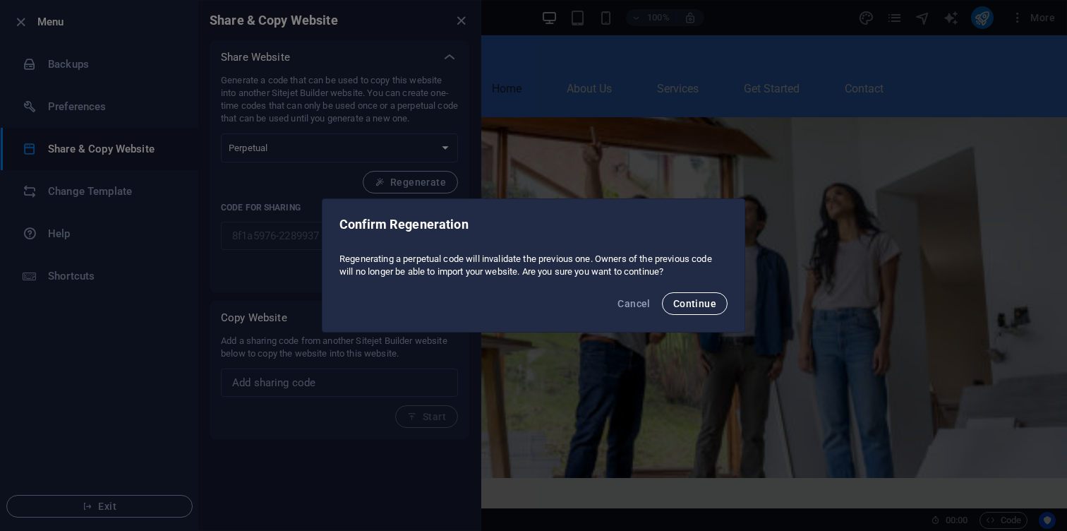
click at [696, 308] on span "Continue" at bounding box center [694, 303] width 43 height 11
type input "5d42b694-2289937"
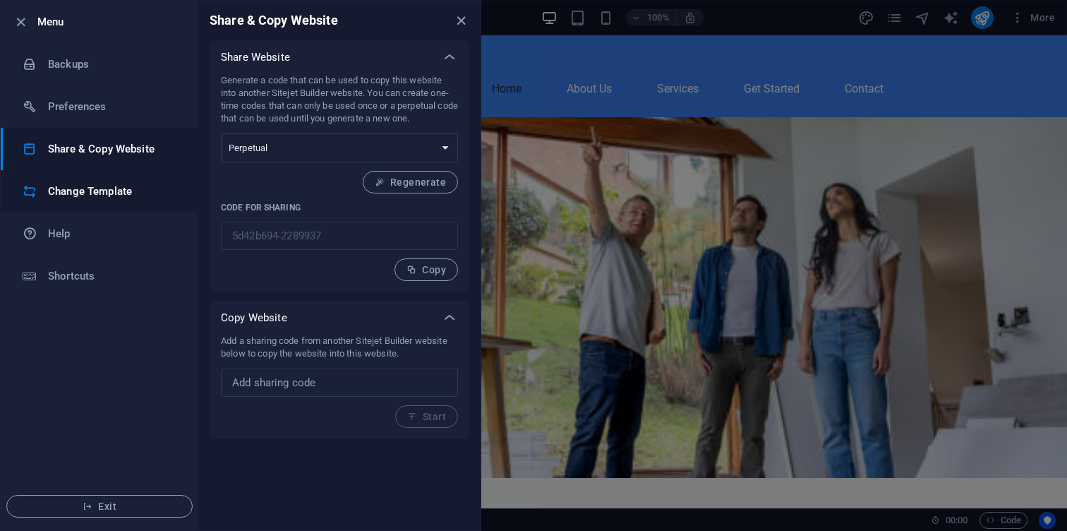
click at [54, 171] on li "Change Template" at bounding box center [100, 191] width 198 height 42
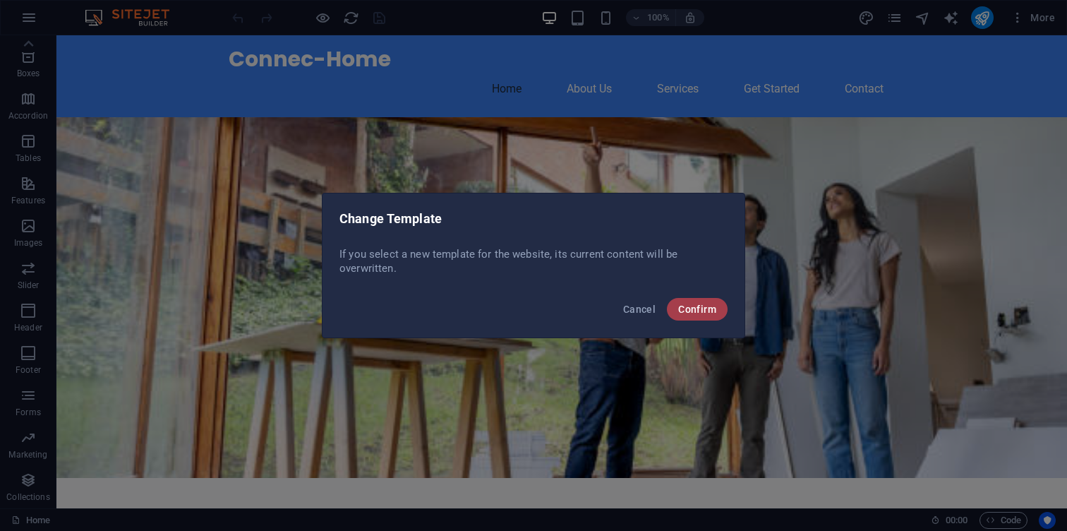
click at [689, 307] on span "Confirm" at bounding box center [697, 308] width 38 height 11
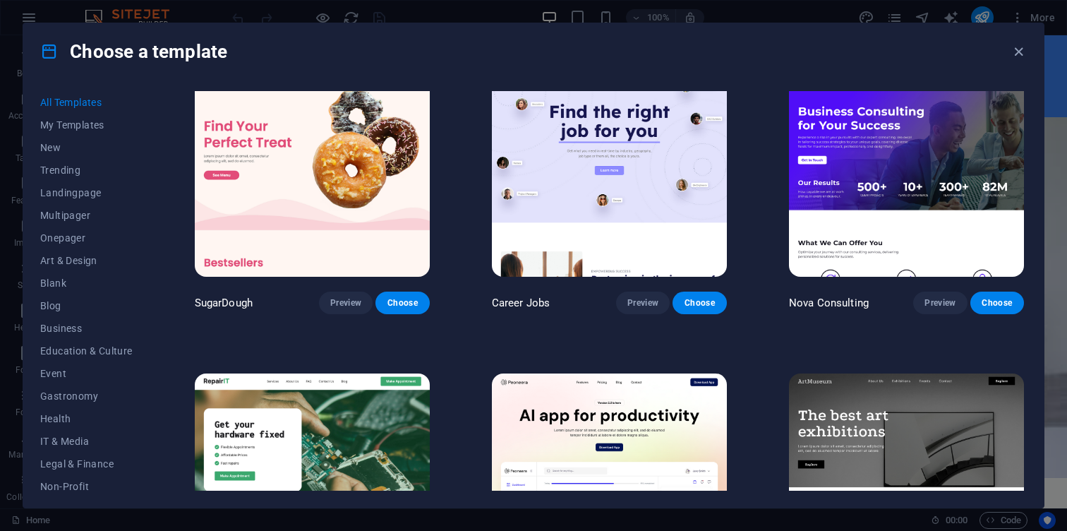
click at [52, 56] on icon at bounding box center [49, 51] width 18 height 18
click at [49, 51] on icon at bounding box center [49, 51] width 18 height 18
drag, startPoint x: 1019, startPoint y: 59, endPoint x: 969, endPoint y: 5, distance: 73.4
click at [1019, 59] on icon "button" at bounding box center [1018, 52] width 16 height 16
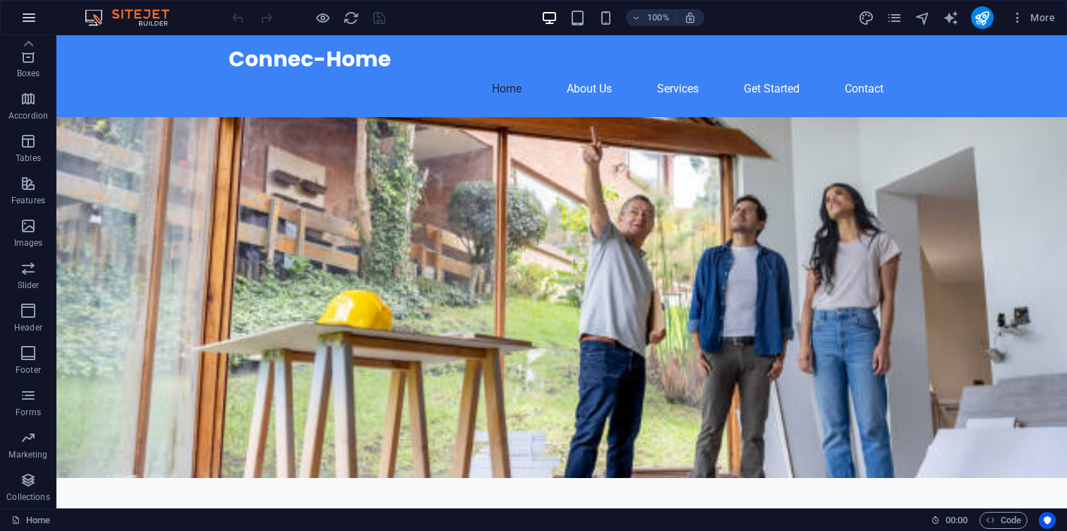
click at [36, 16] on icon "button" at bounding box center [28, 17] width 17 height 17
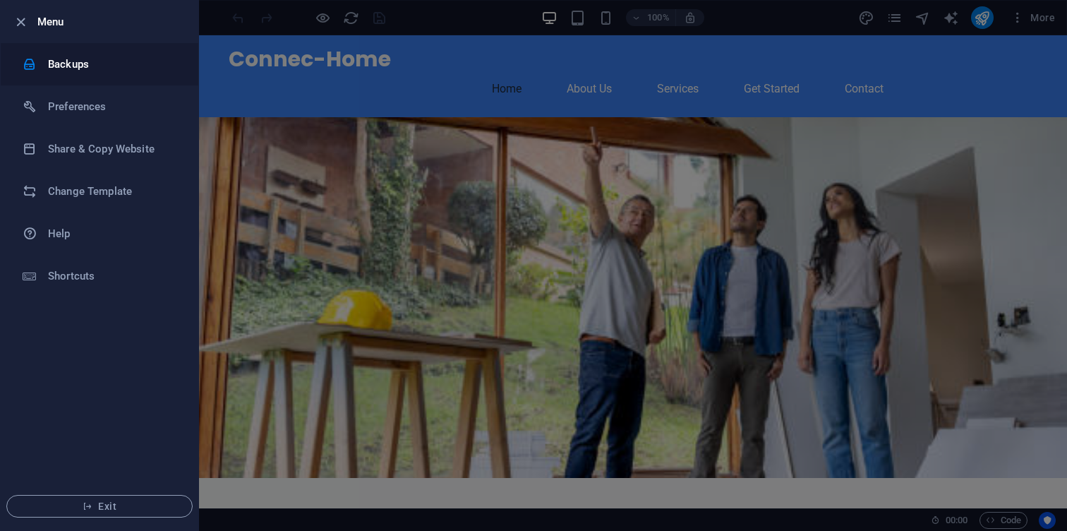
click at [181, 52] on li "Backups" at bounding box center [100, 64] width 198 height 42
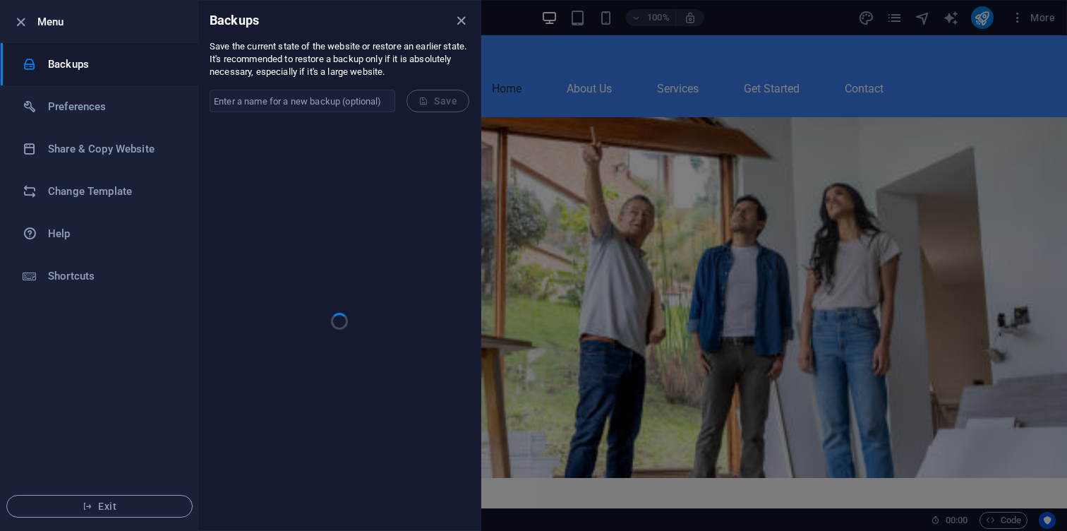
click at [500, 49] on div at bounding box center [533, 265] width 1067 height 531
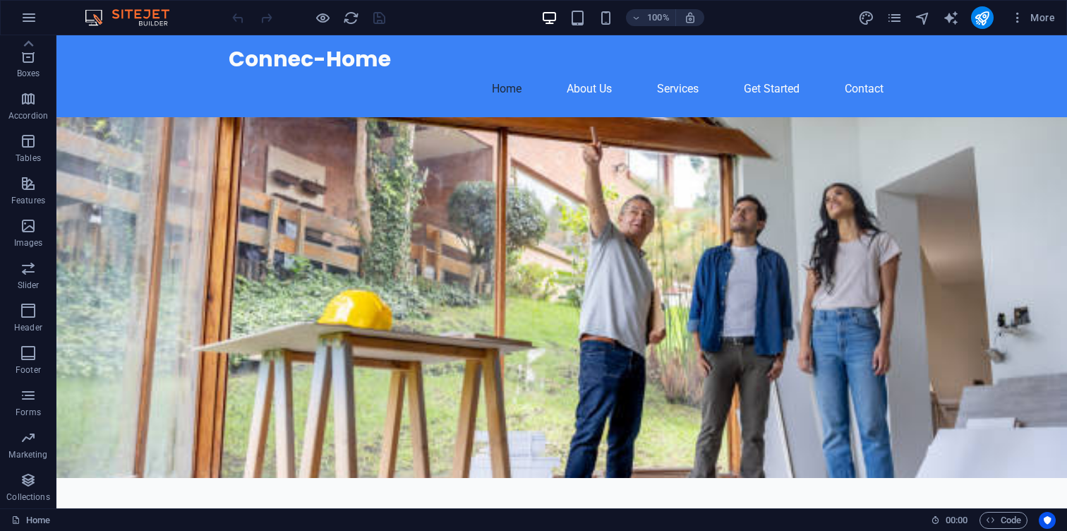
click at [149, 16] on img at bounding box center [134, 17] width 106 height 17
drag, startPoint x: 168, startPoint y: 23, endPoint x: 263, endPoint y: 23, distance: 95.2
click at [379, 20] on div at bounding box center [308, 17] width 158 height 23
click at [356, 18] on icon "reload" at bounding box center [351, 18] width 16 height 16
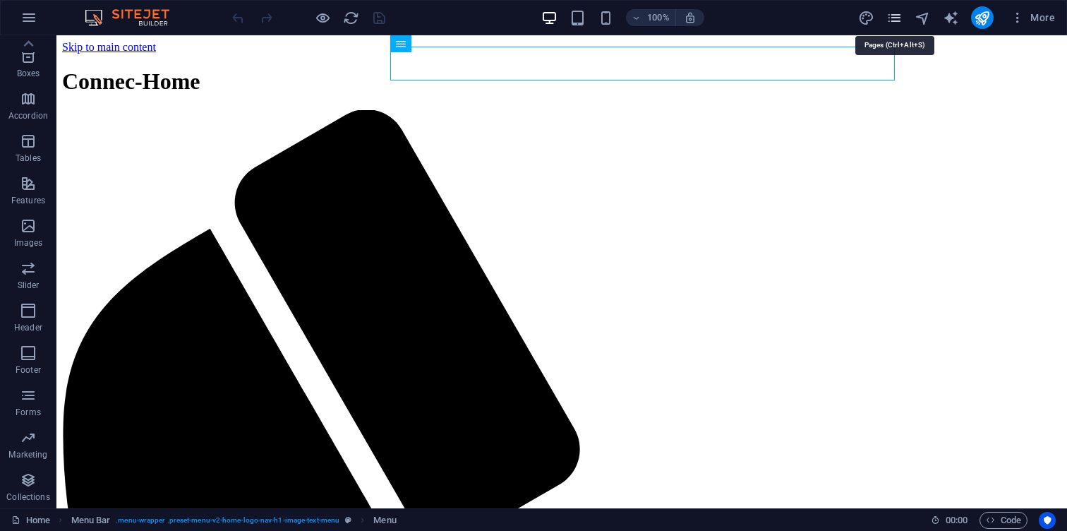
click at [894, 19] on icon "pages" at bounding box center [894, 18] width 16 height 16
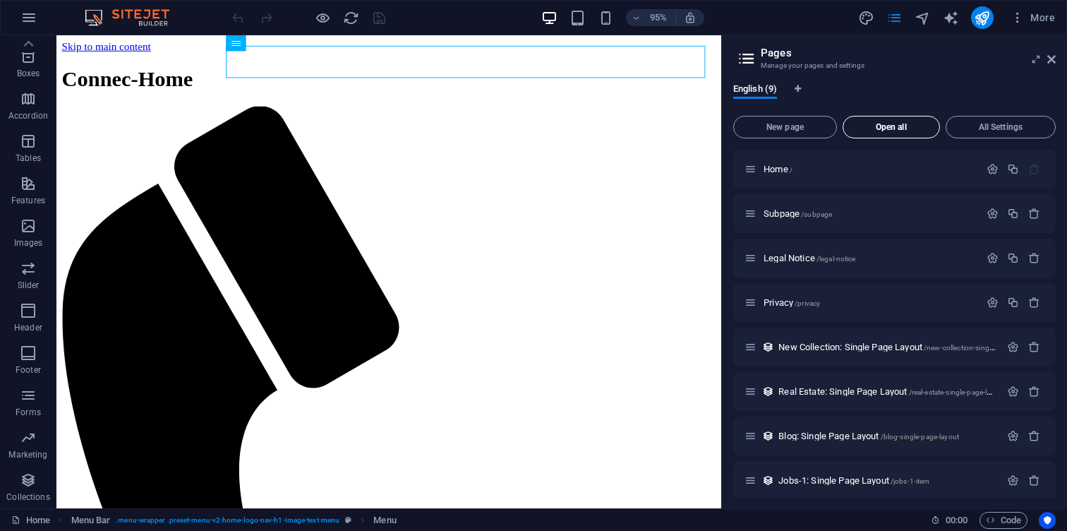
click at [877, 128] on span "Open all" at bounding box center [891, 127] width 85 height 8
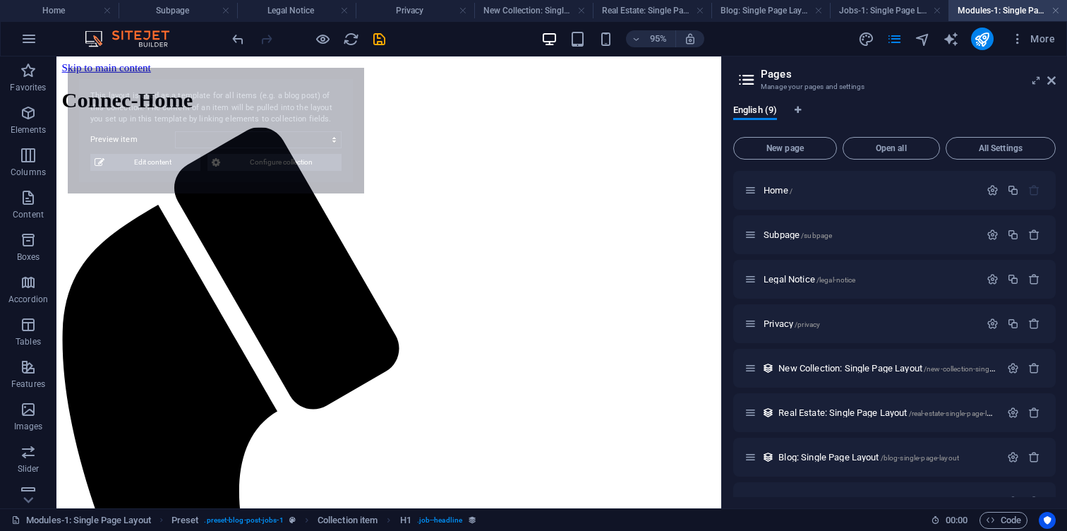
select select "68e2dcc870b4bfbf050dd87e"
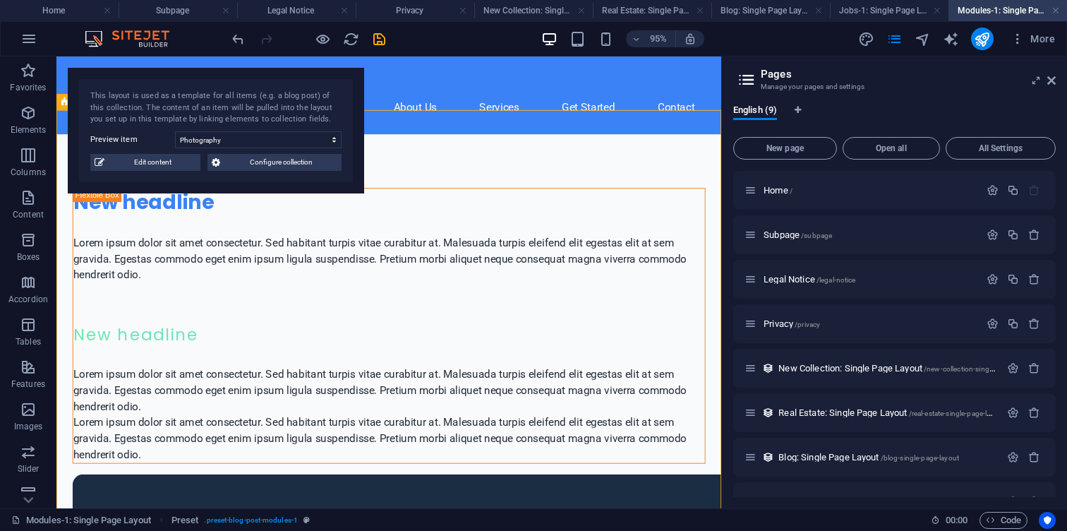
click at [1057, 82] on aside "Pages Manage your pages and settings English (9) New page Open all All Settings…" at bounding box center [894, 282] width 346 height 452
click at [236, 39] on icon "undo" at bounding box center [238, 39] width 16 height 16
click at [1053, 10] on link at bounding box center [1055, 10] width 8 height 13
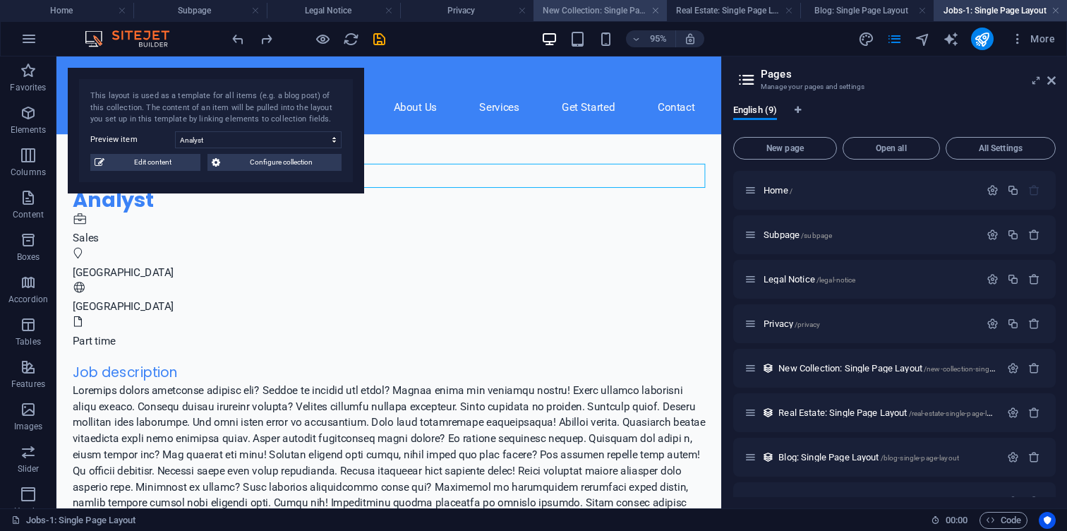
click at [600, 18] on h4 "New Collection: Single Page Layout" at bounding box center [599, 11] width 133 height 16
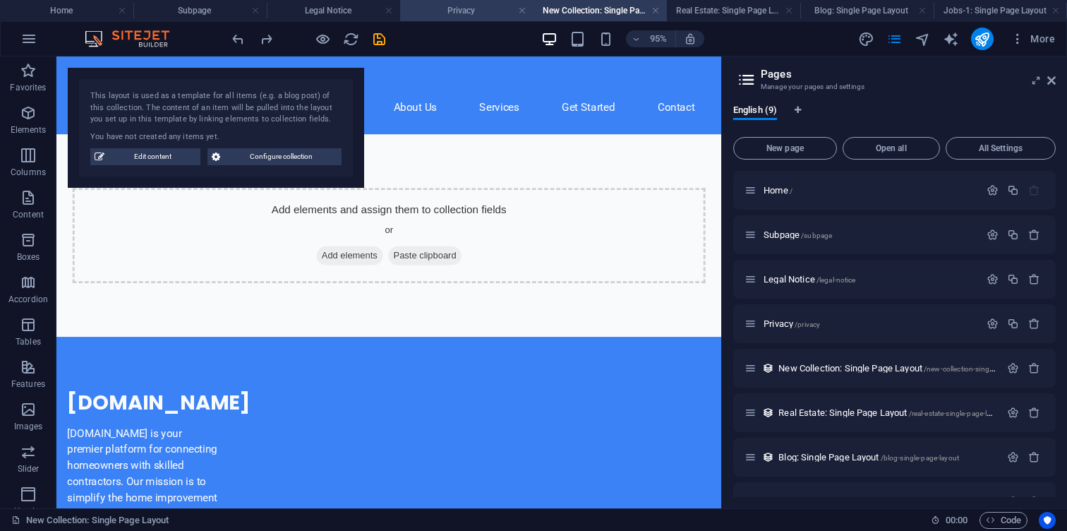
click at [492, 10] on h4 "Privacy" at bounding box center [466, 11] width 133 height 16
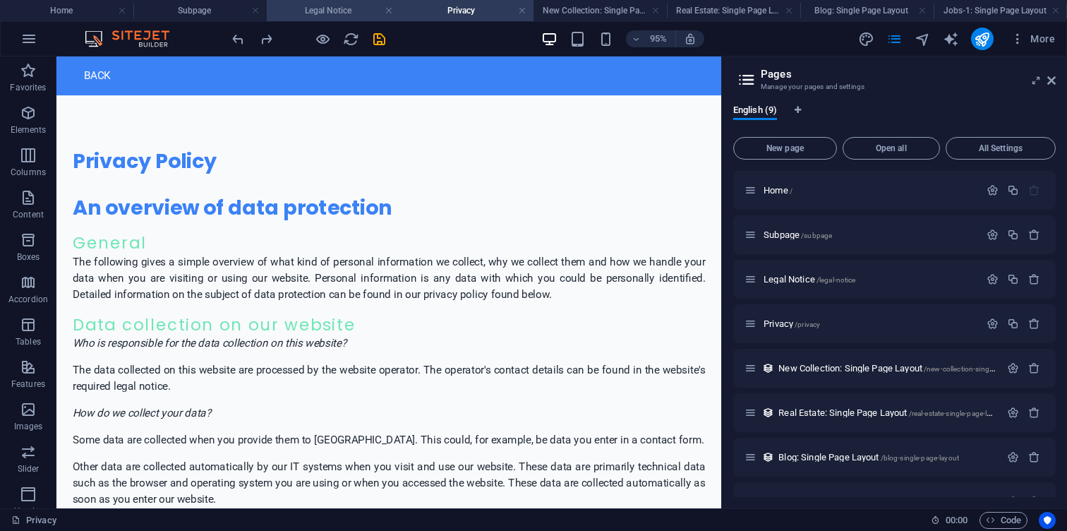
click at [335, 7] on h4 "Legal Notice" at bounding box center [333, 11] width 133 height 16
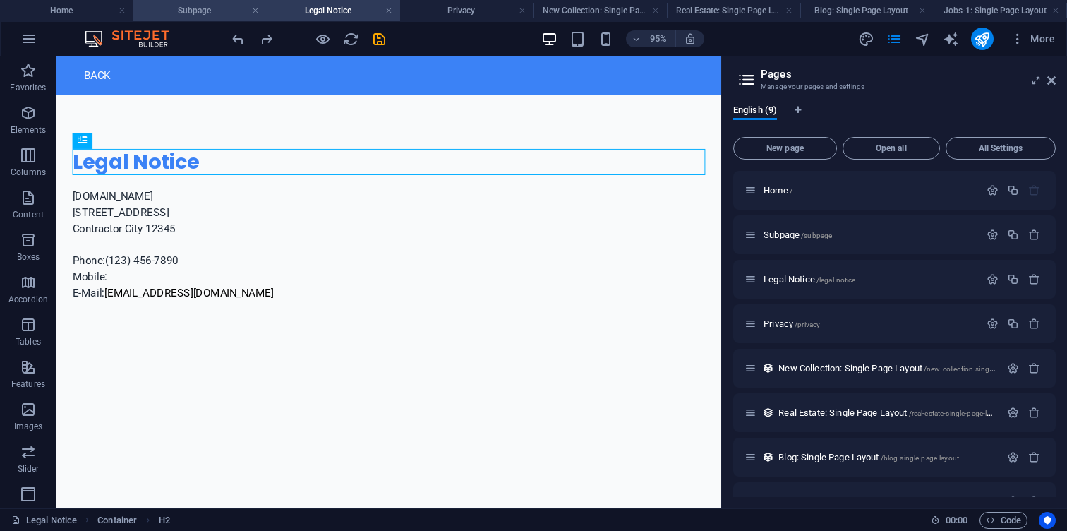
click at [211, 0] on li "Subpage" at bounding box center [199, 10] width 133 height 21
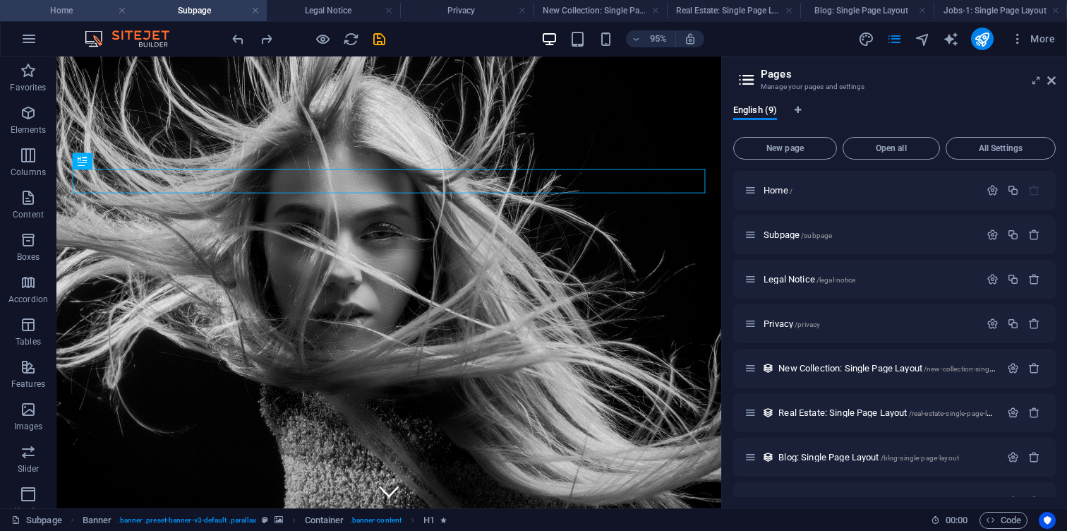
click at [114, 4] on h4 "Home" at bounding box center [66, 11] width 133 height 16
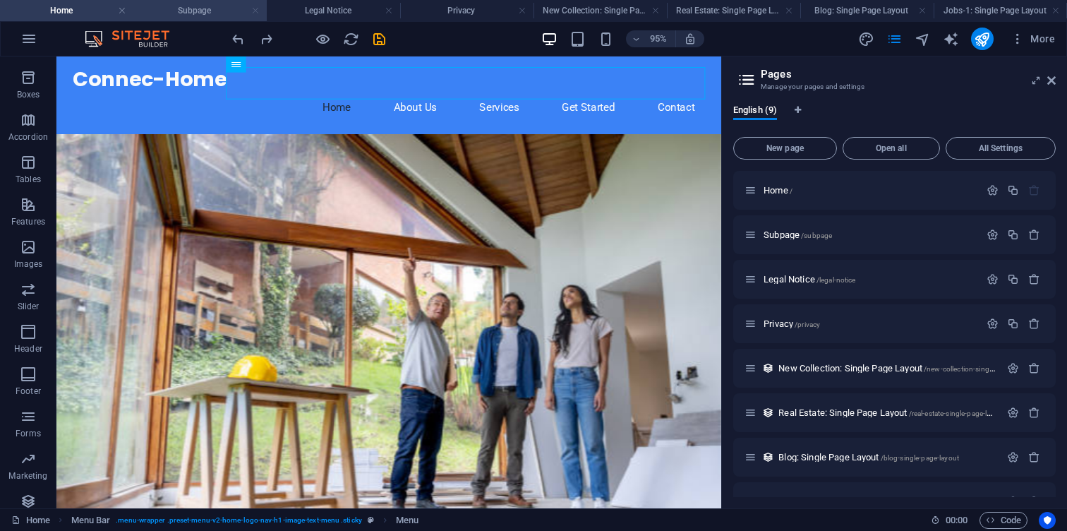
click at [254, 11] on link at bounding box center [255, 10] width 8 height 13
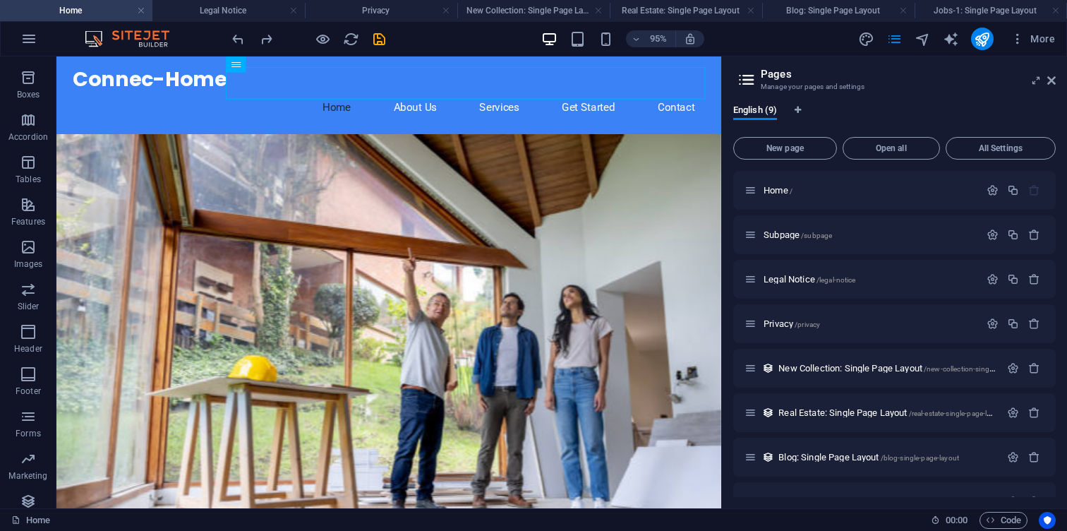
click at [254, 11] on h4 "Legal Notice" at bounding box center [228, 11] width 152 height 16
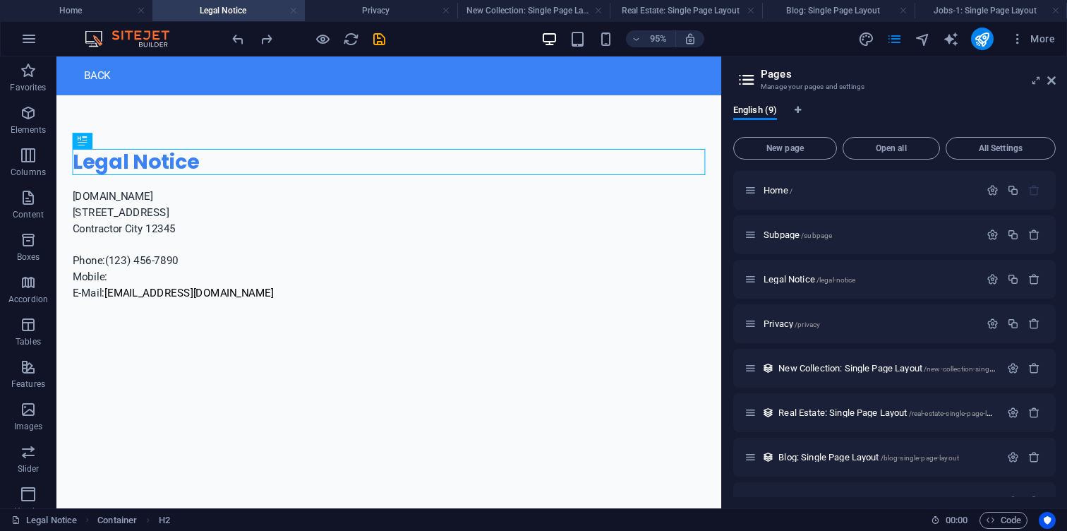
click at [296, 10] on link at bounding box center [293, 10] width 8 height 13
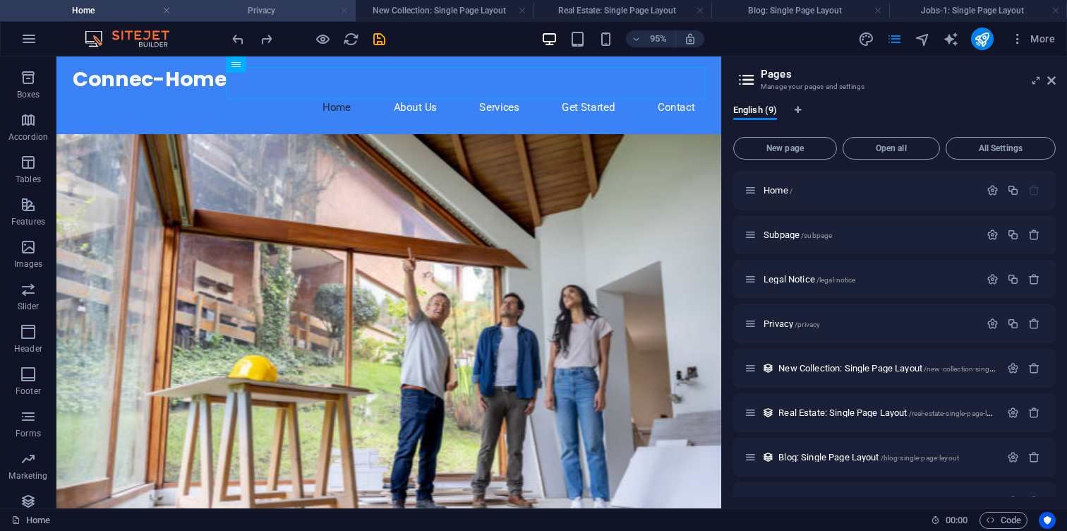
click at [343, 7] on link at bounding box center [344, 10] width 8 height 13
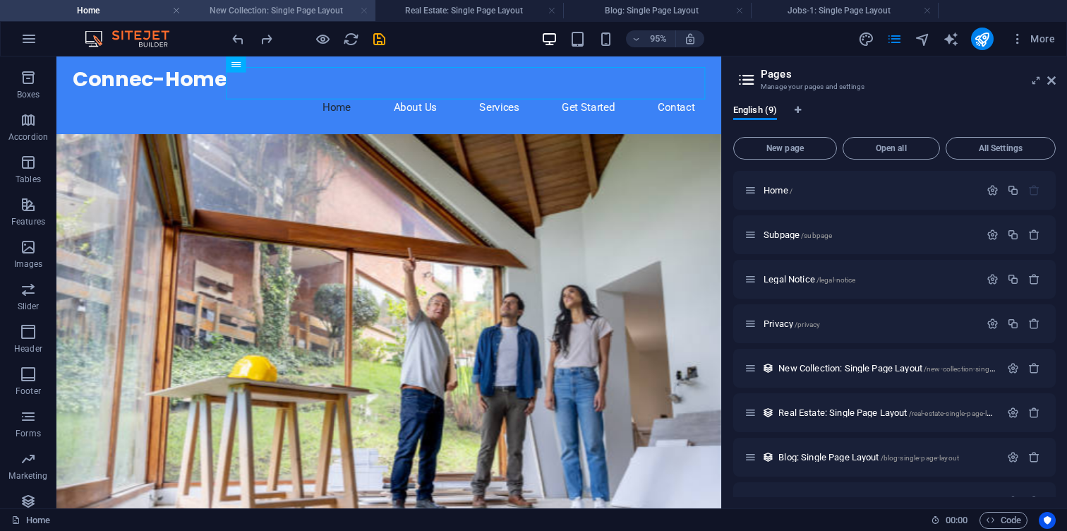
click at [368, 13] on link at bounding box center [364, 10] width 8 height 13
click at [361, 13] on link at bounding box center [364, 10] width 8 height 13
click at [365, 11] on link at bounding box center [364, 10] width 8 height 13
click at [338, 13] on h4 "Jobs-1: Single Page Layout" at bounding box center [282, 11] width 188 height 16
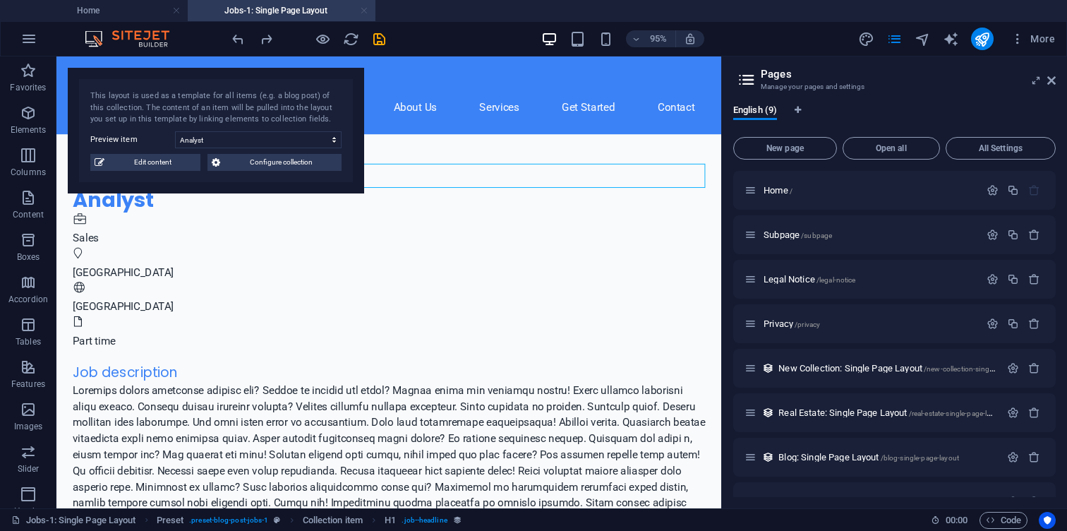
click at [365, 11] on link at bounding box center [364, 10] width 8 height 13
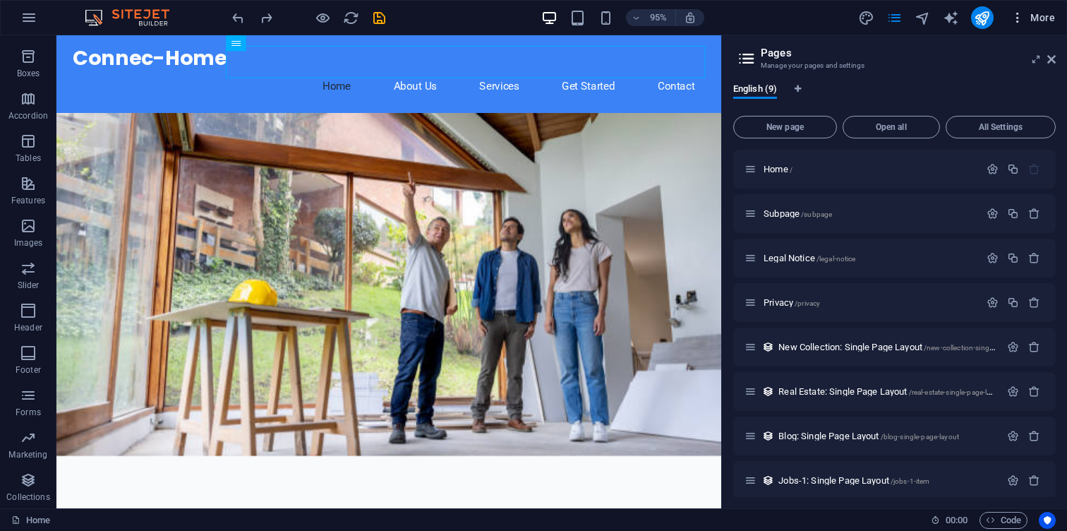
click at [1040, 19] on span "More" at bounding box center [1032, 18] width 44 height 14
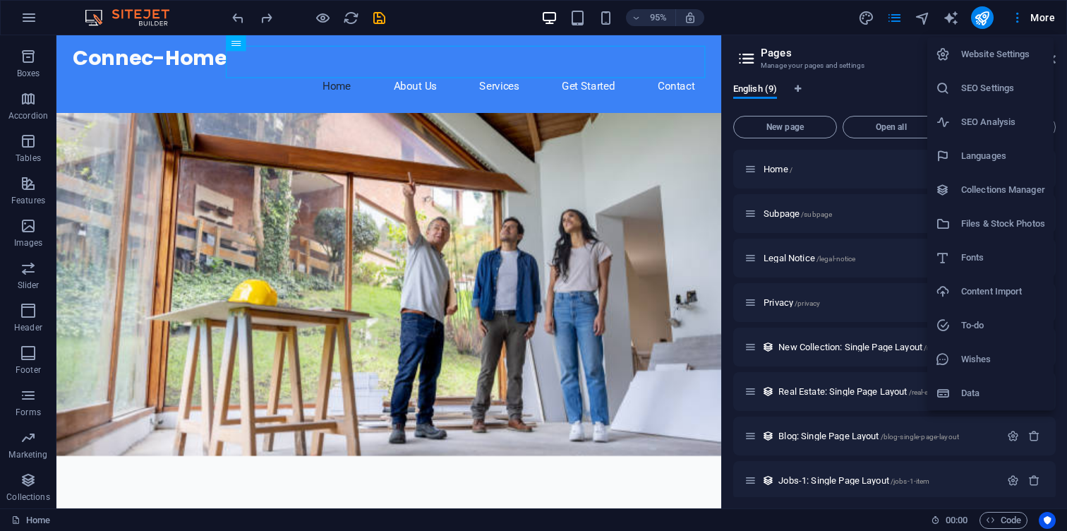
click at [1002, 61] on h6 "Website Settings" at bounding box center [1003, 54] width 84 height 17
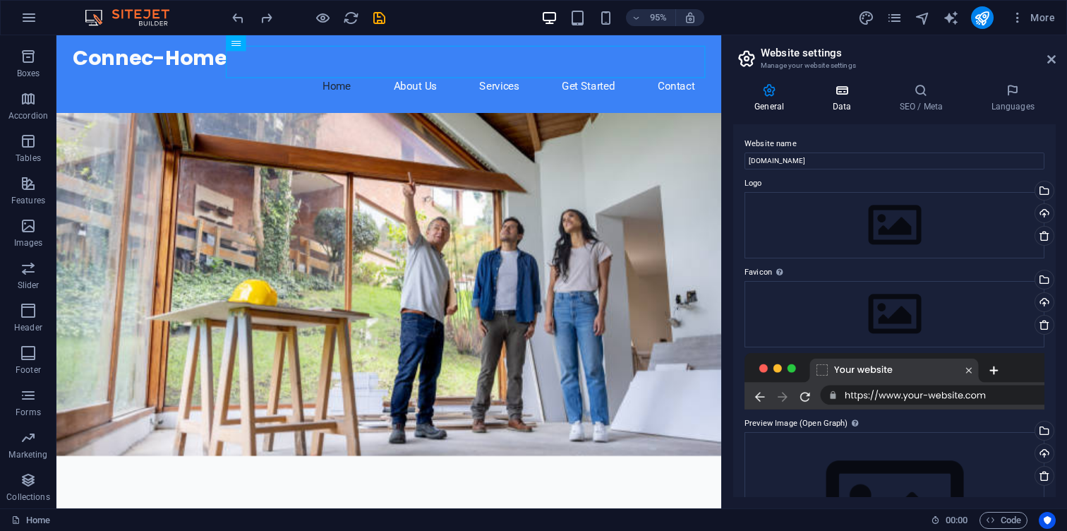
click at [847, 104] on h4 "Data" at bounding box center [844, 98] width 67 height 30
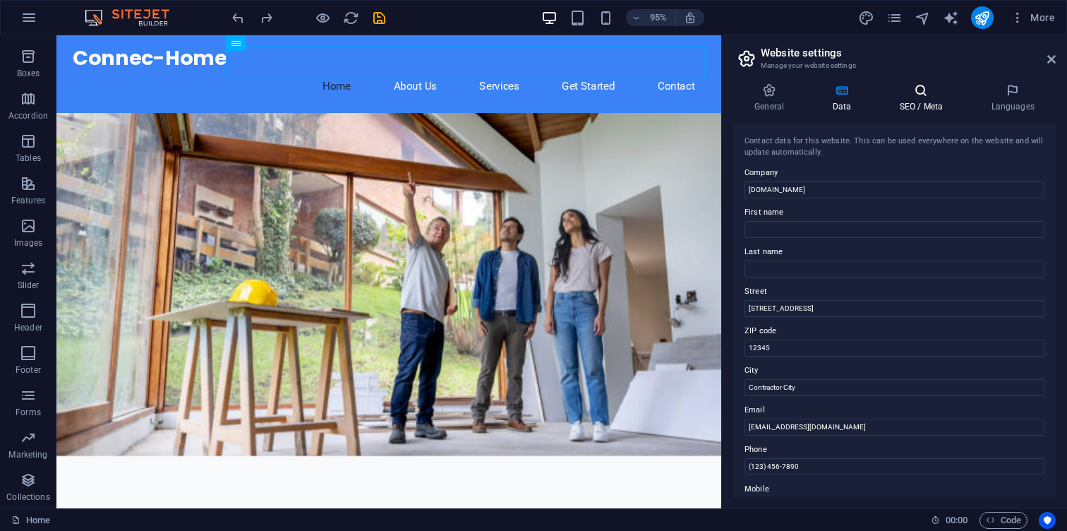
click at [928, 105] on h4 "SEO / Meta" at bounding box center [924, 98] width 92 height 30
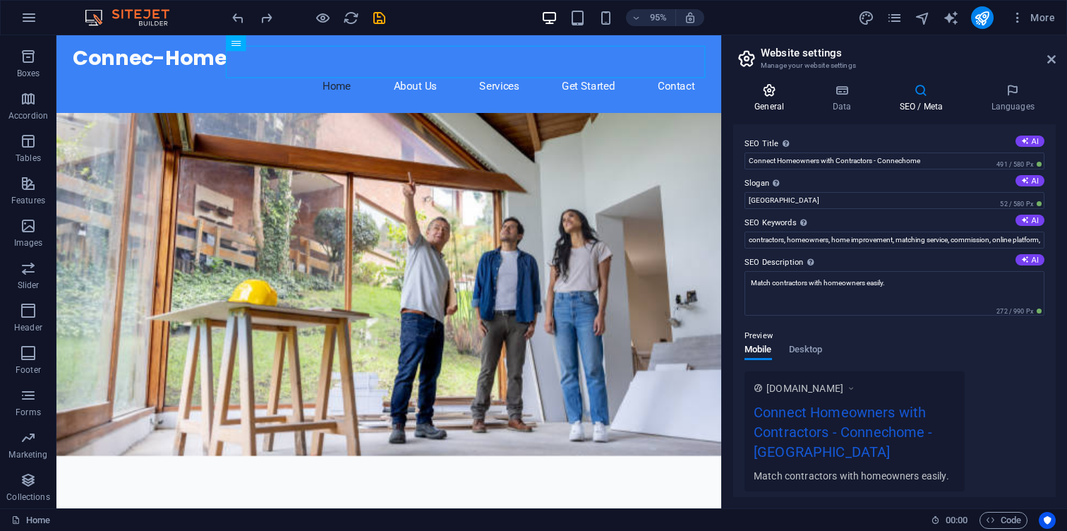
click at [774, 105] on h4 "General" at bounding box center [772, 98] width 78 height 30
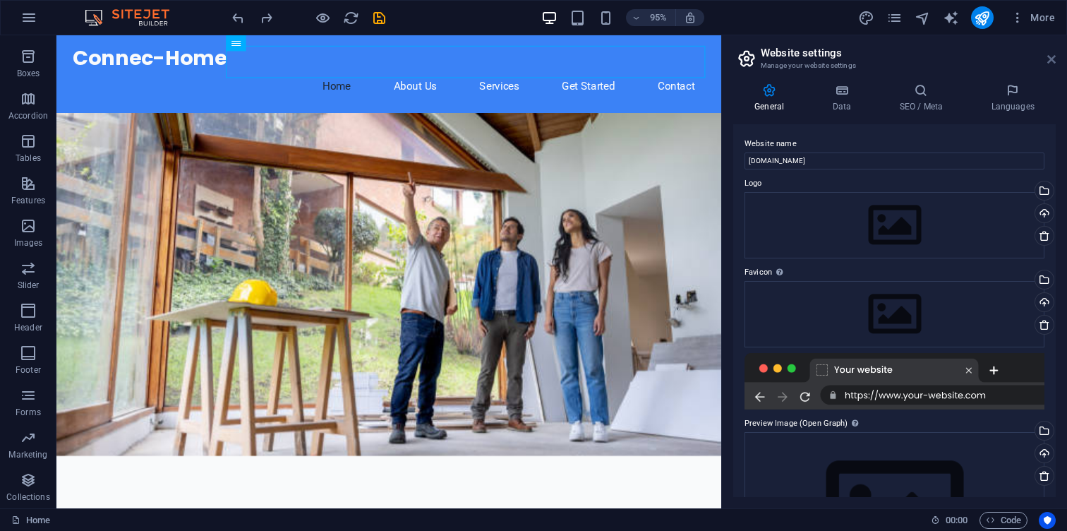
click at [1051, 63] on icon at bounding box center [1051, 59] width 8 height 11
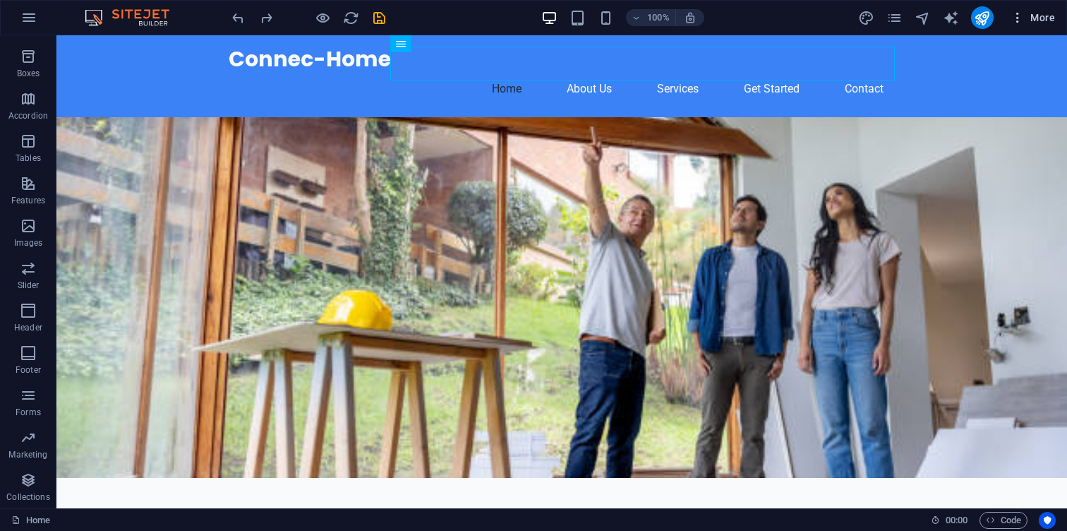
click at [1051, 18] on span "More" at bounding box center [1032, 18] width 44 height 14
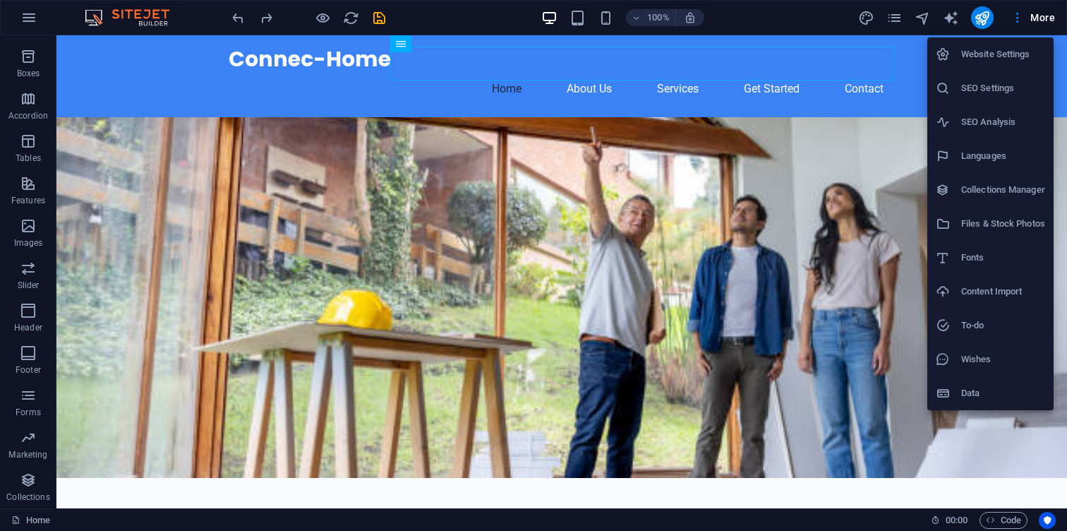
click at [979, 386] on h6 "Data" at bounding box center [1003, 393] width 84 height 17
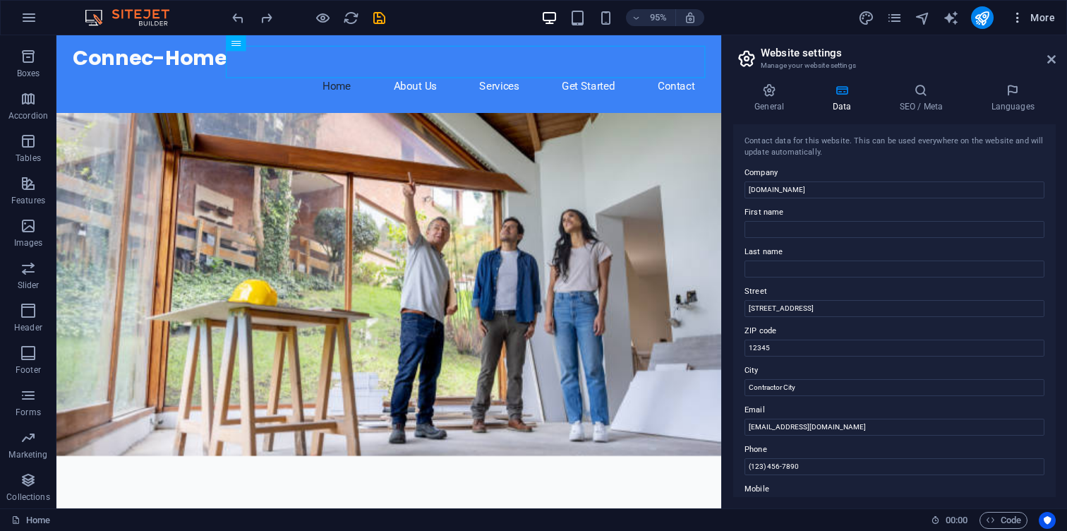
click at [1048, 18] on span "More" at bounding box center [1032, 18] width 44 height 14
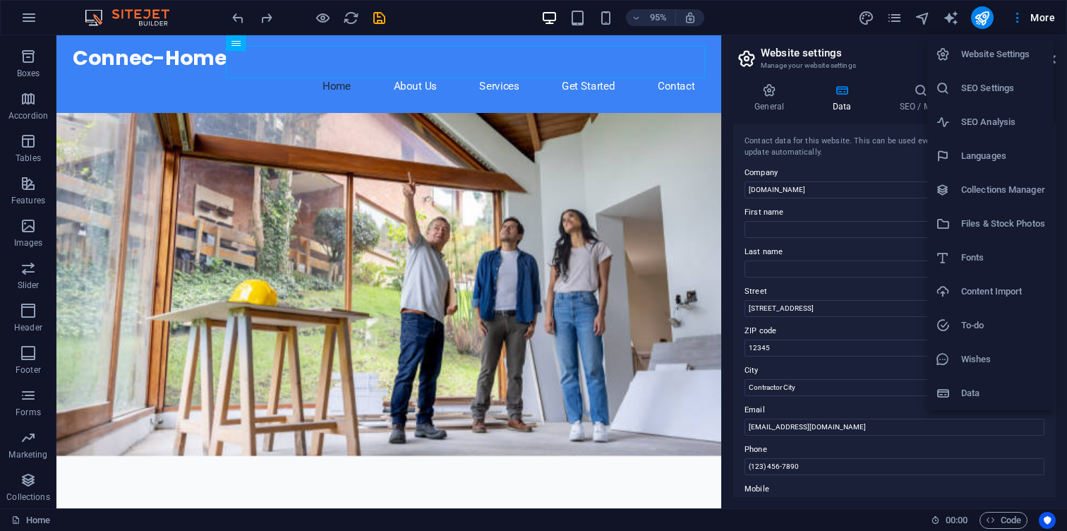
click at [1012, 50] on h6 "Website Settings" at bounding box center [1003, 54] width 84 height 17
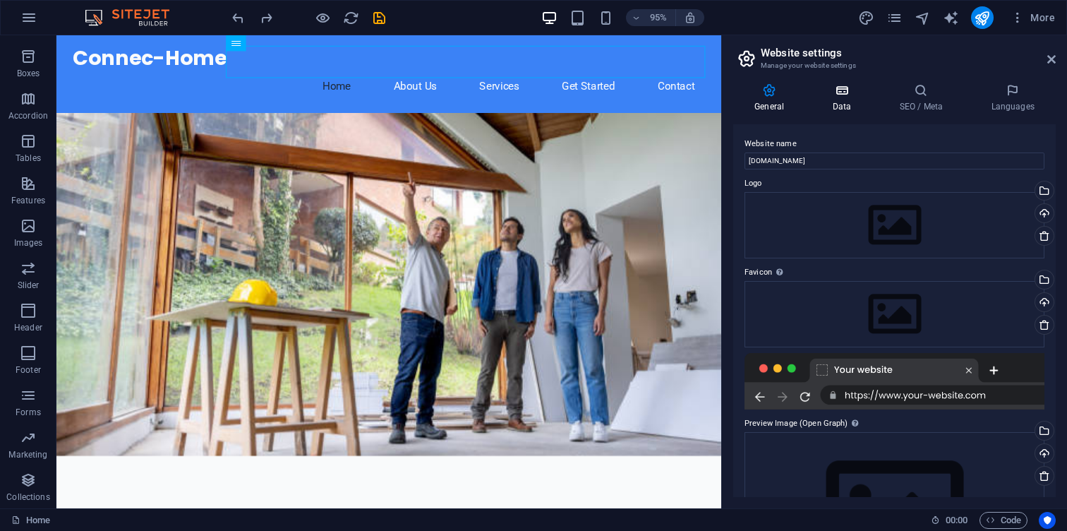
click at [835, 93] on icon at bounding box center [841, 90] width 61 height 14
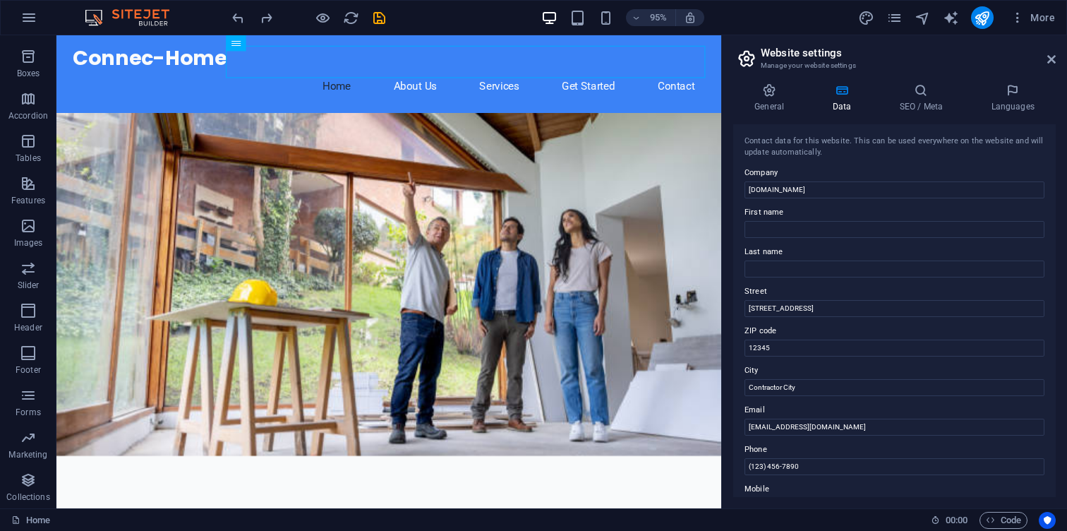
click at [12, 23] on div "95% More" at bounding box center [533, 18] width 1065 height 34
click at [18, 19] on button "button" at bounding box center [29, 18] width 34 height 34
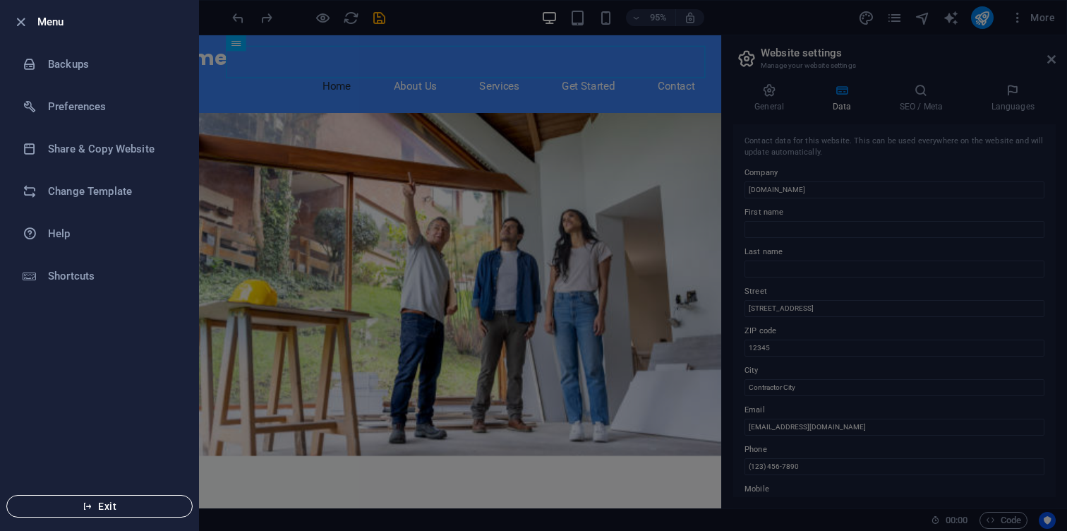
click at [95, 495] on button "Exit" at bounding box center [99, 506] width 186 height 23
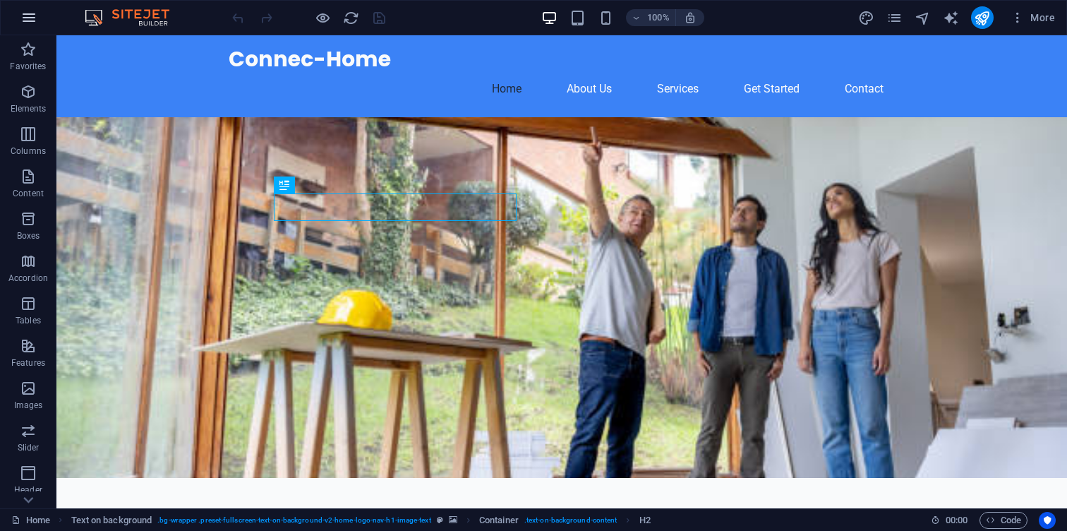
click at [40, 21] on button "button" at bounding box center [29, 18] width 34 height 34
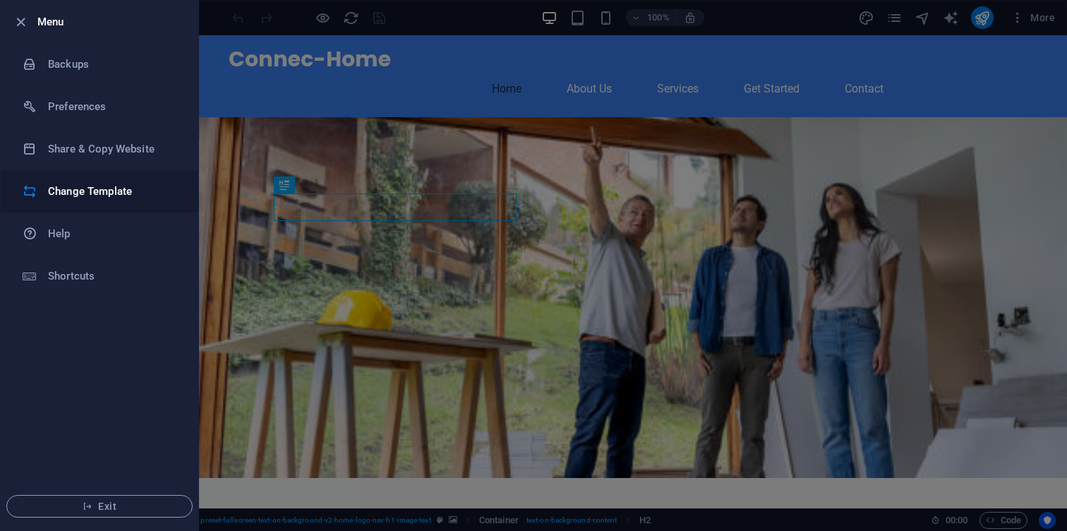
click at [127, 188] on h6 "Change Template" at bounding box center [113, 191] width 131 height 17
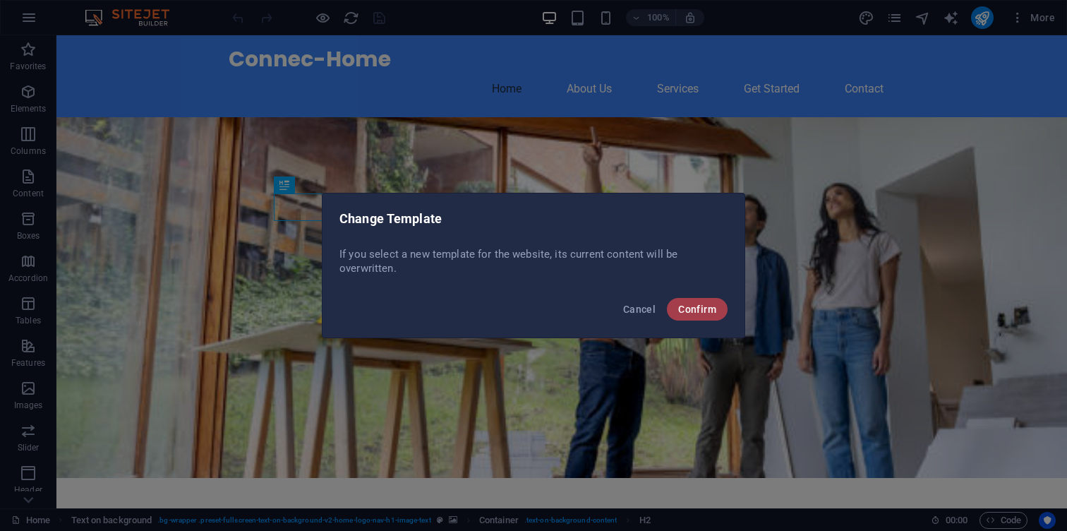
click at [706, 315] on button "Confirm" at bounding box center [697, 309] width 61 height 23
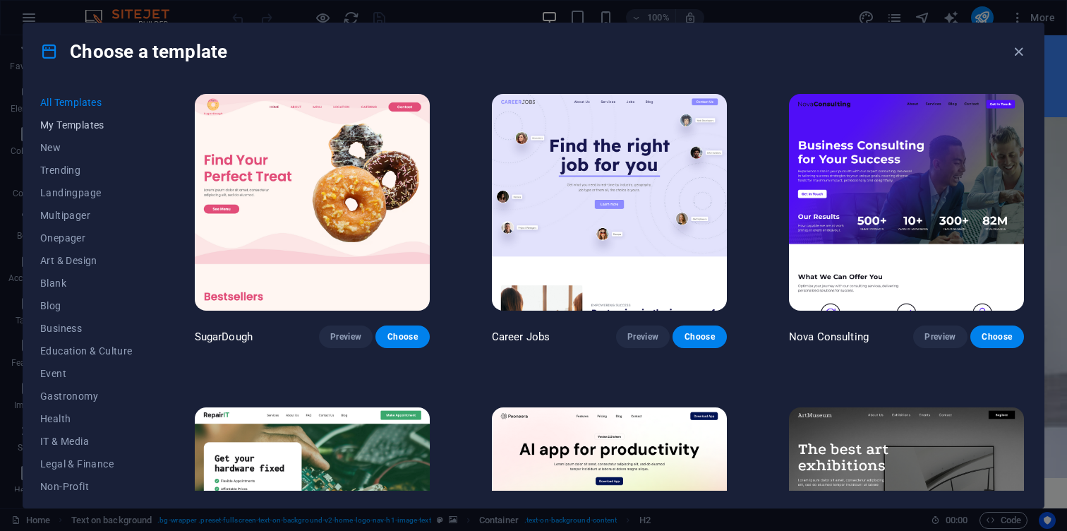
click at [99, 123] on span "My Templates" at bounding box center [86, 124] width 92 height 11
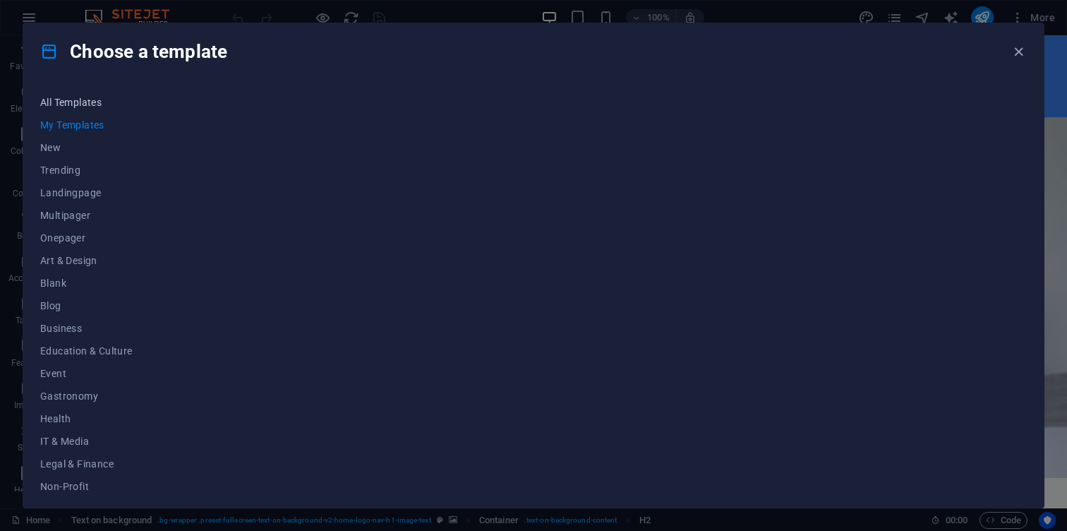
click at [98, 108] on button "All Templates" at bounding box center [86, 102] width 92 height 23
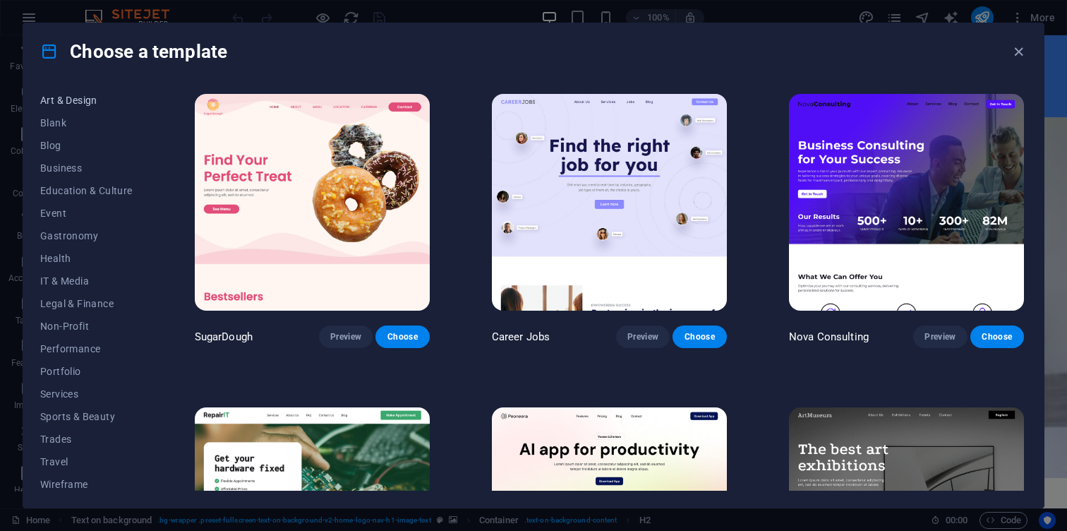
scroll to position [165, 0]
click at [1023, 42] on div "Choose a template" at bounding box center [533, 51] width 1020 height 56
click at [1022, 46] on icon "button" at bounding box center [1018, 52] width 16 height 16
